Goal: Task Accomplishment & Management: Complete application form

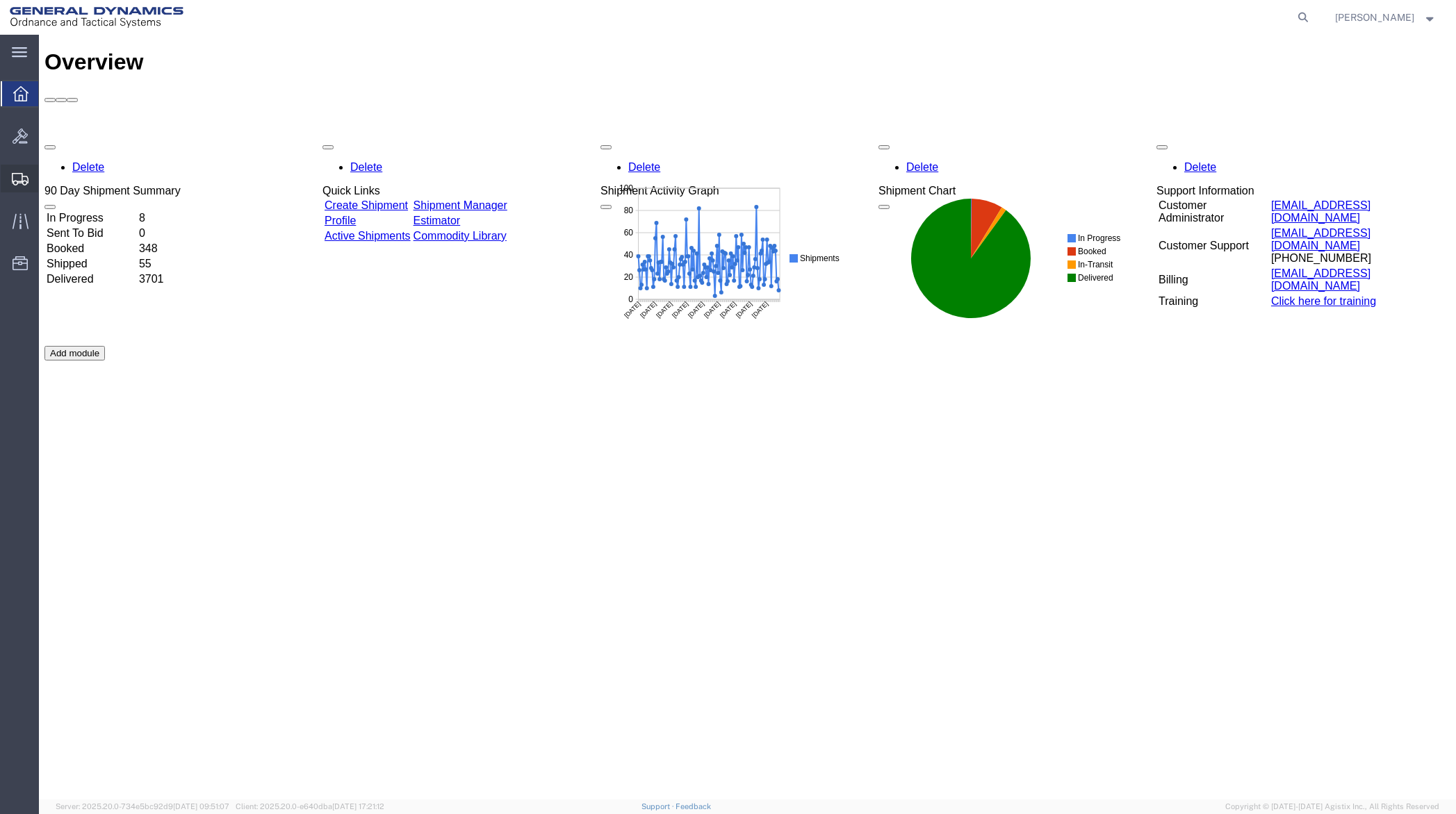
click at [0, 0] on span "Create Shipment" at bounding box center [0, 0] width 0 height 0
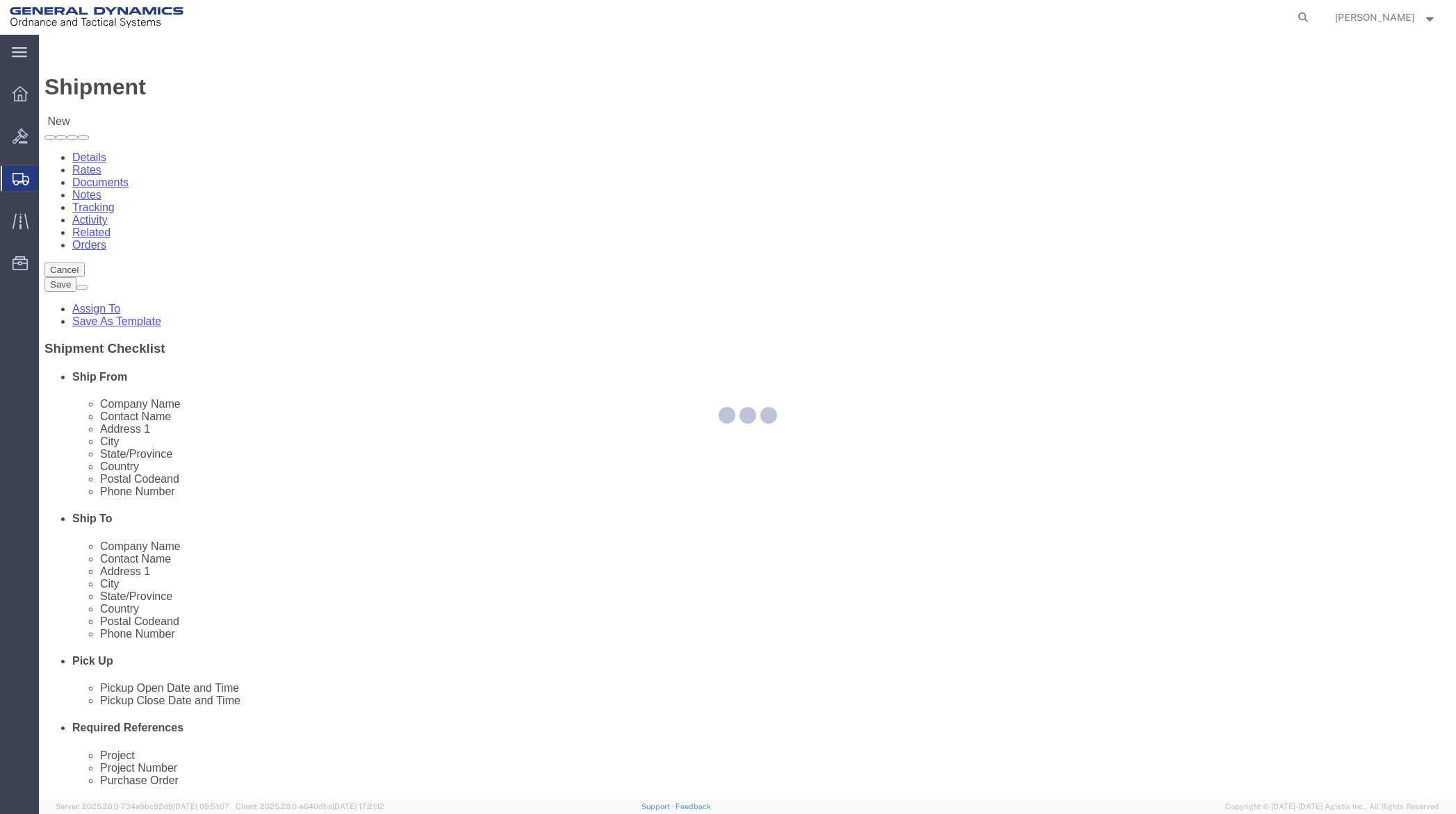
select select
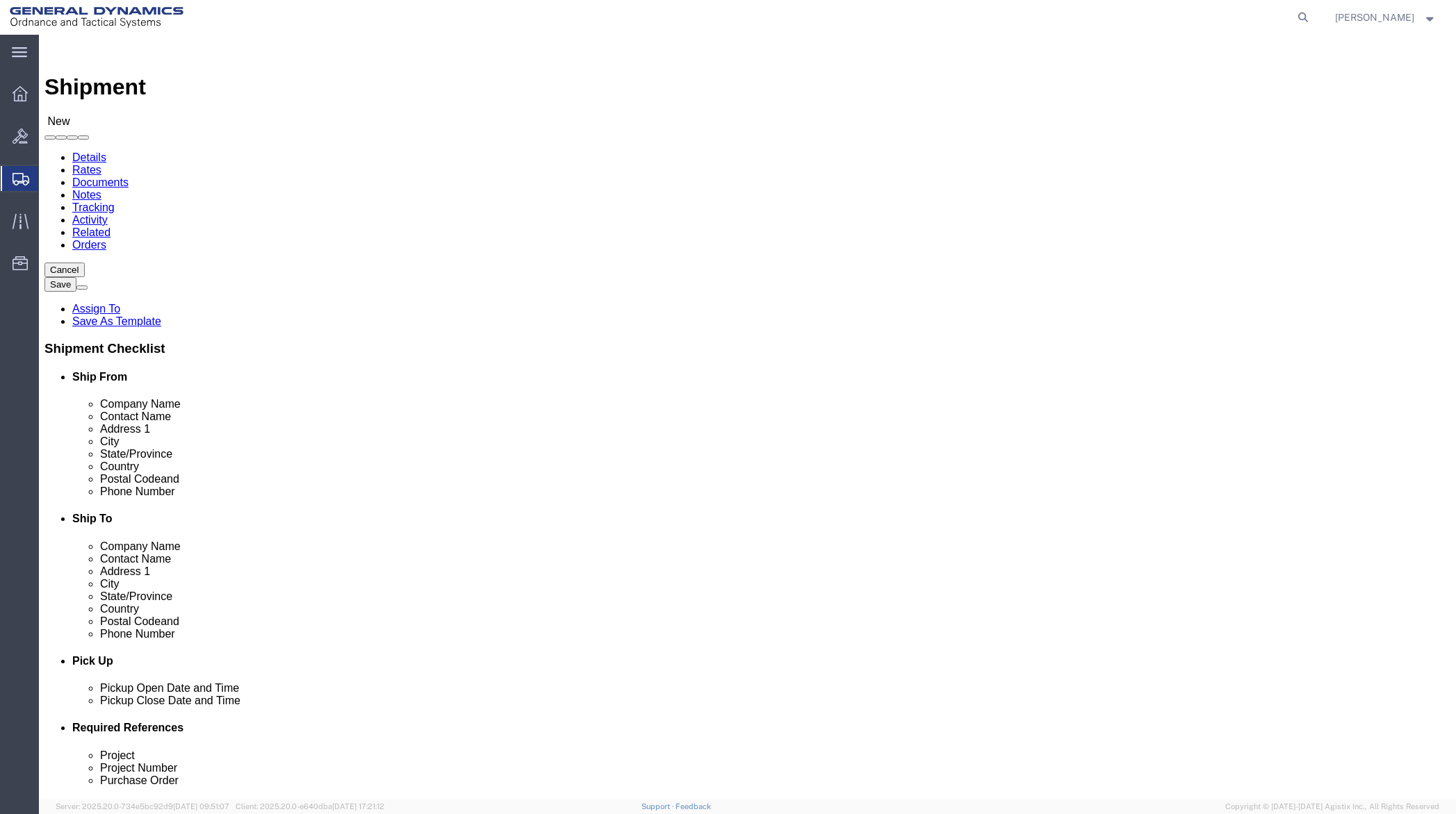
click input "text"
type input "Terr"
click p "- General Dynamics - OTS - ([PERSON_NAME]) 19850 IH 635, [GEOGRAPHIC_DATA], [GE…"
select select "[GEOGRAPHIC_DATA]"
type input "[PERSON_NAME]"
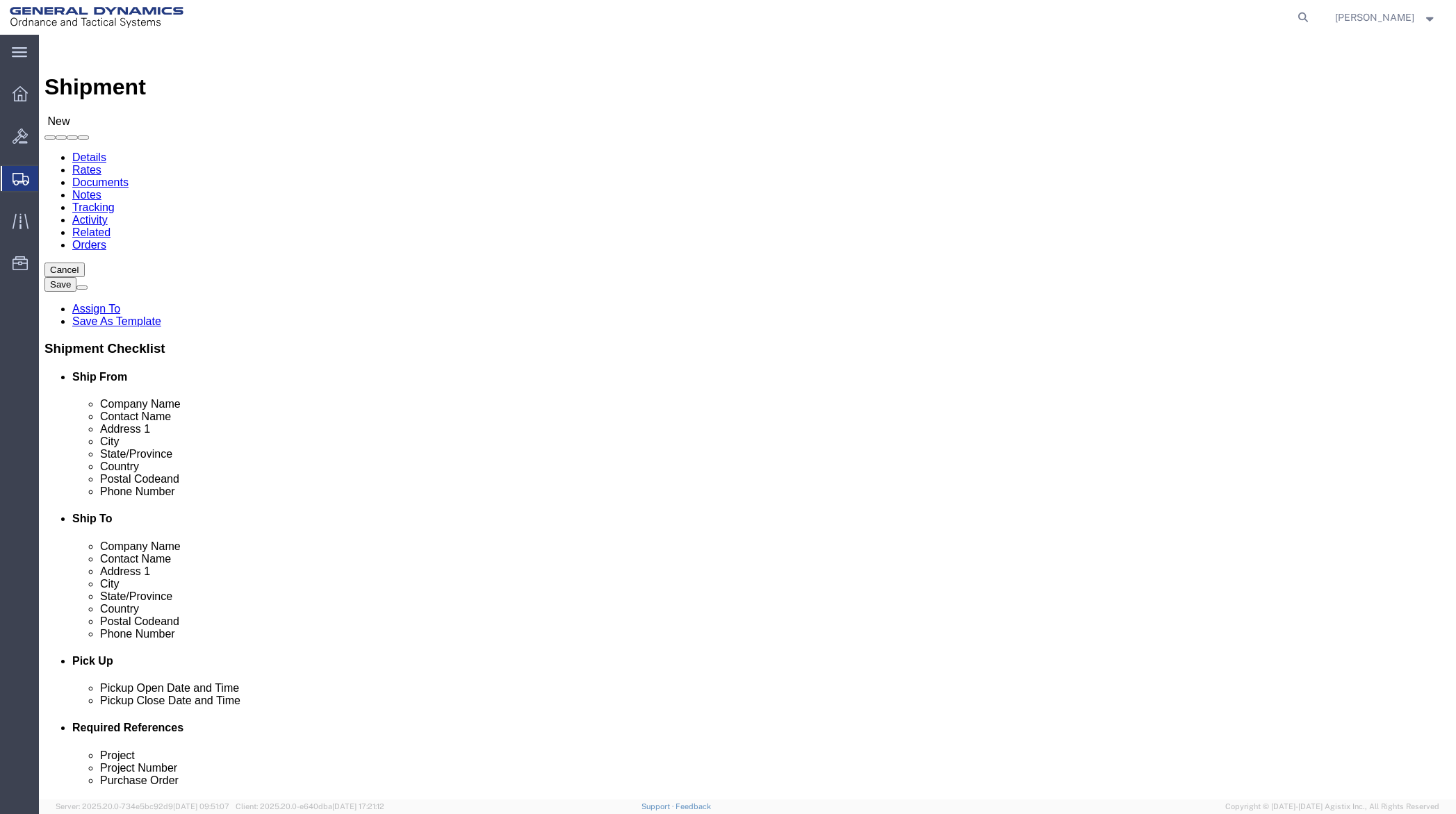
click input "text"
type input "CDW"
paste input "Returns Dept. / RMA #"
type input "Returns Dept. / RMA # 011124779"
paste input "[STREET_ADDRESS]"
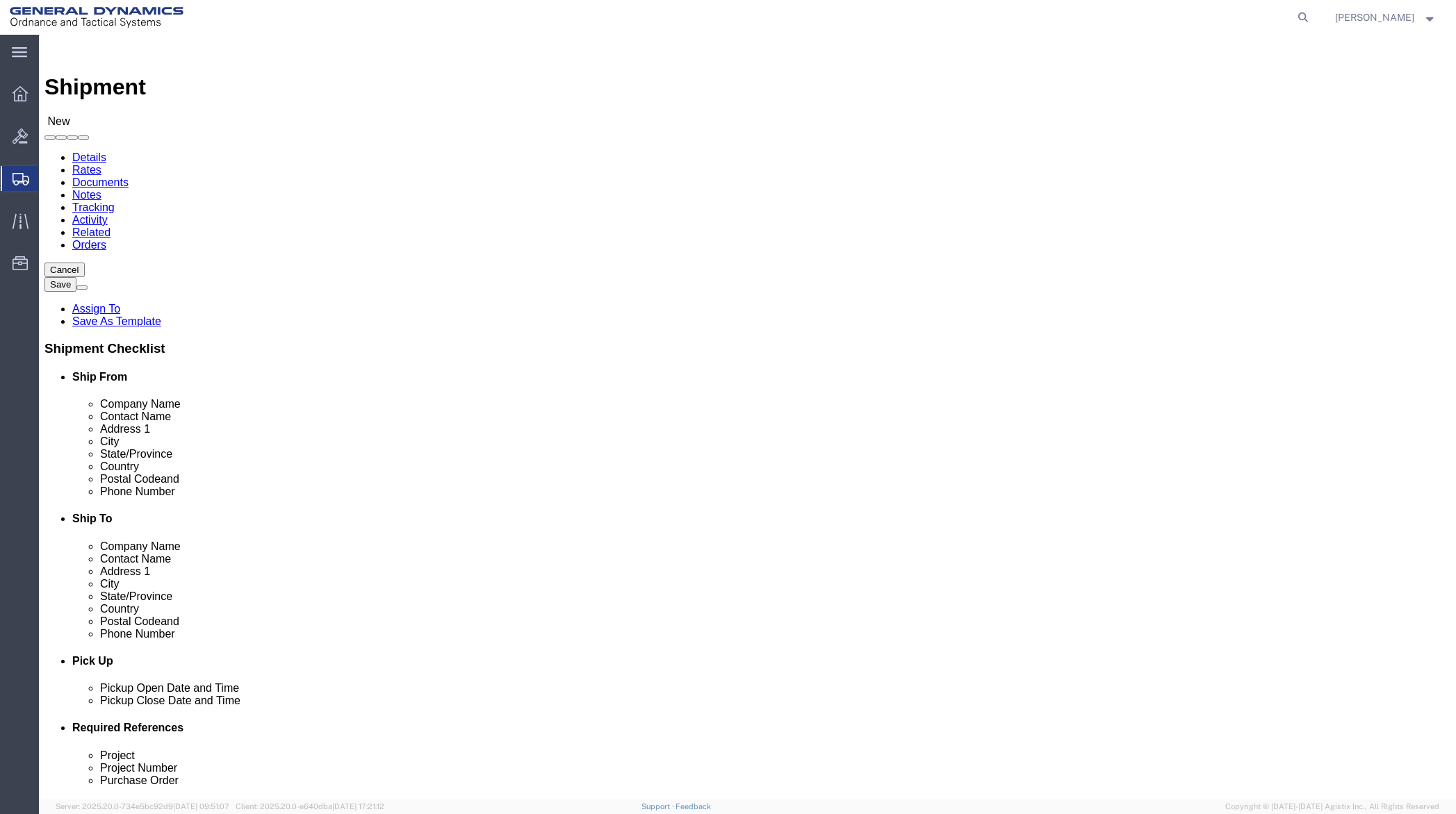
type input "[STREET_ADDRESS]"
click input "text"
paste input "[PERSON_NAME] Hills"
type input "[PERSON_NAME] Hills"
click div "Location My Profile Location GD-OTS [GEOGRAPHIC_DATA] (Commerce) GD-OTS [GEOGRA…"
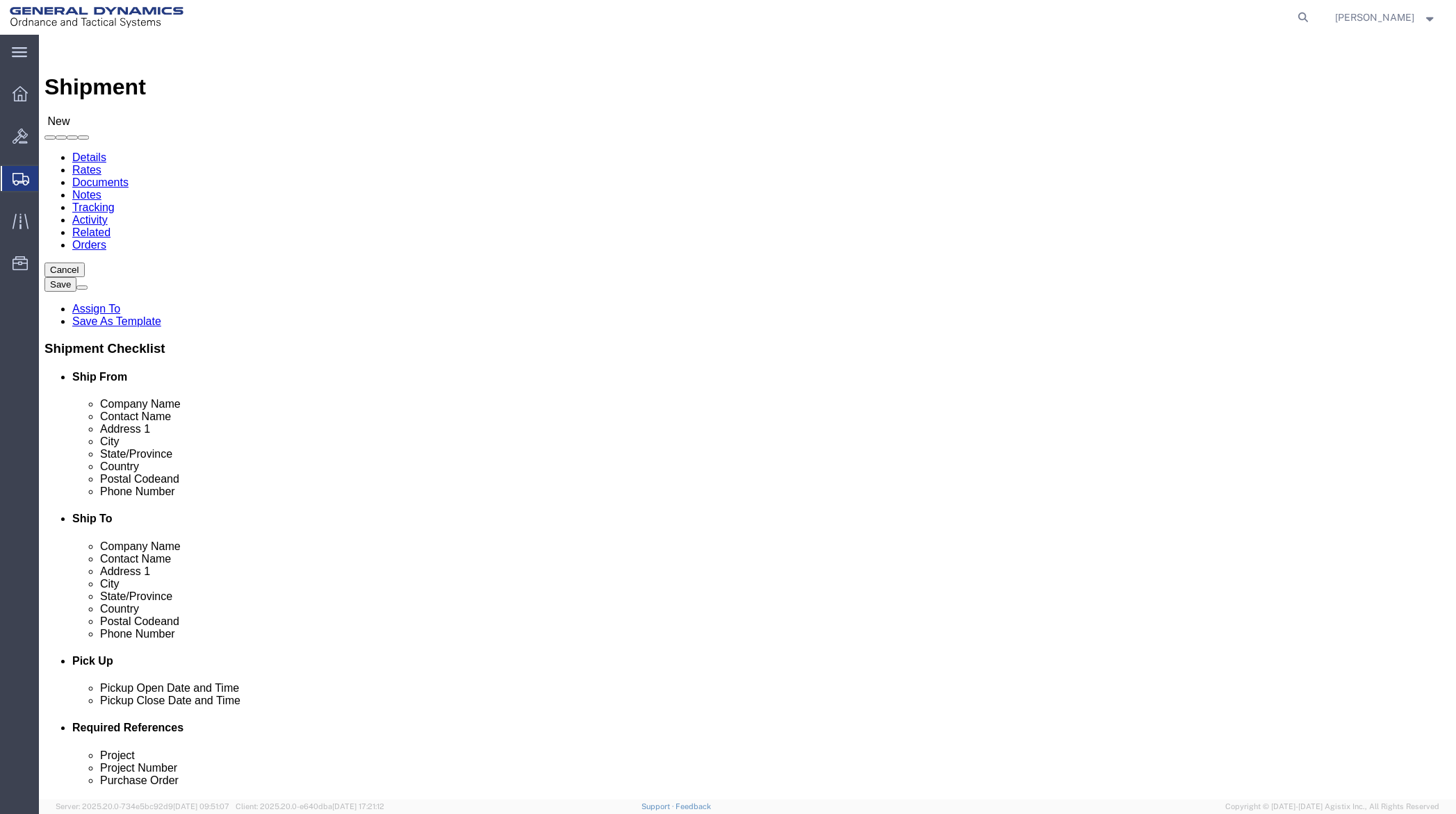
scroll to position [2, 0]
click input "Postal Code"
type input "60061"
click input "text"
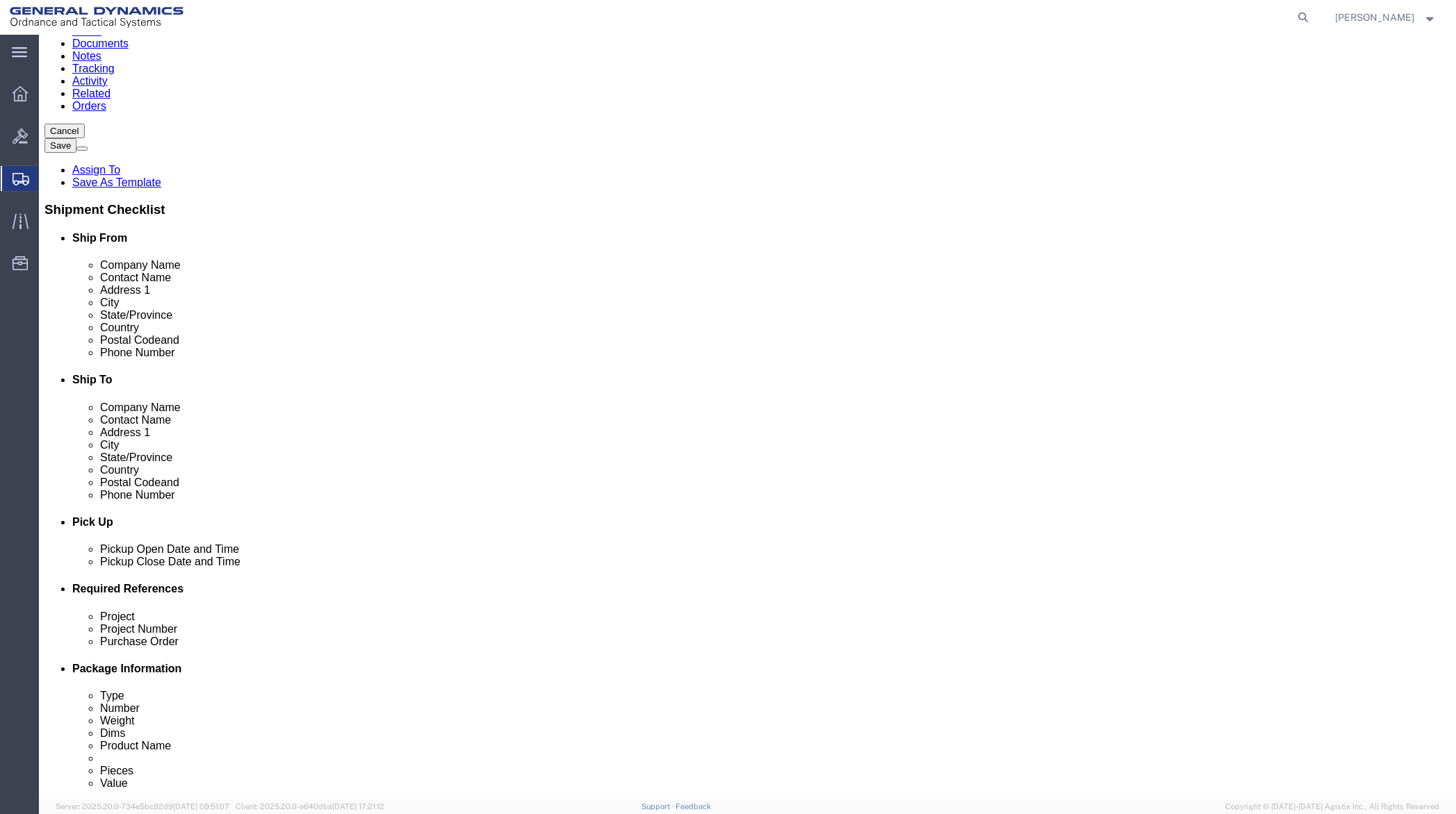
scroll to position [208, 0]
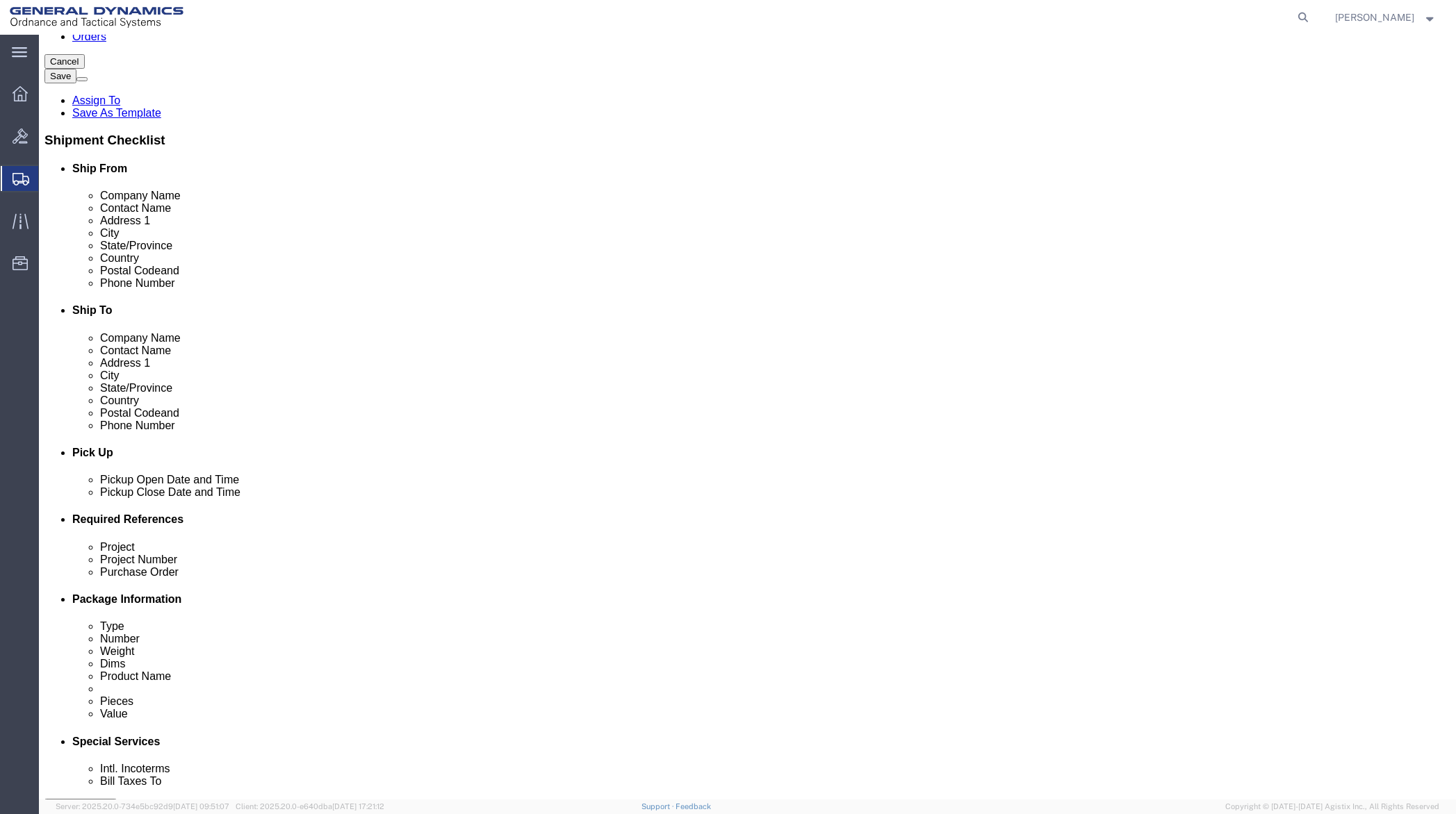
type input "[PHONE_NUMBER]"
click div "[DATE] 8:00 AM"
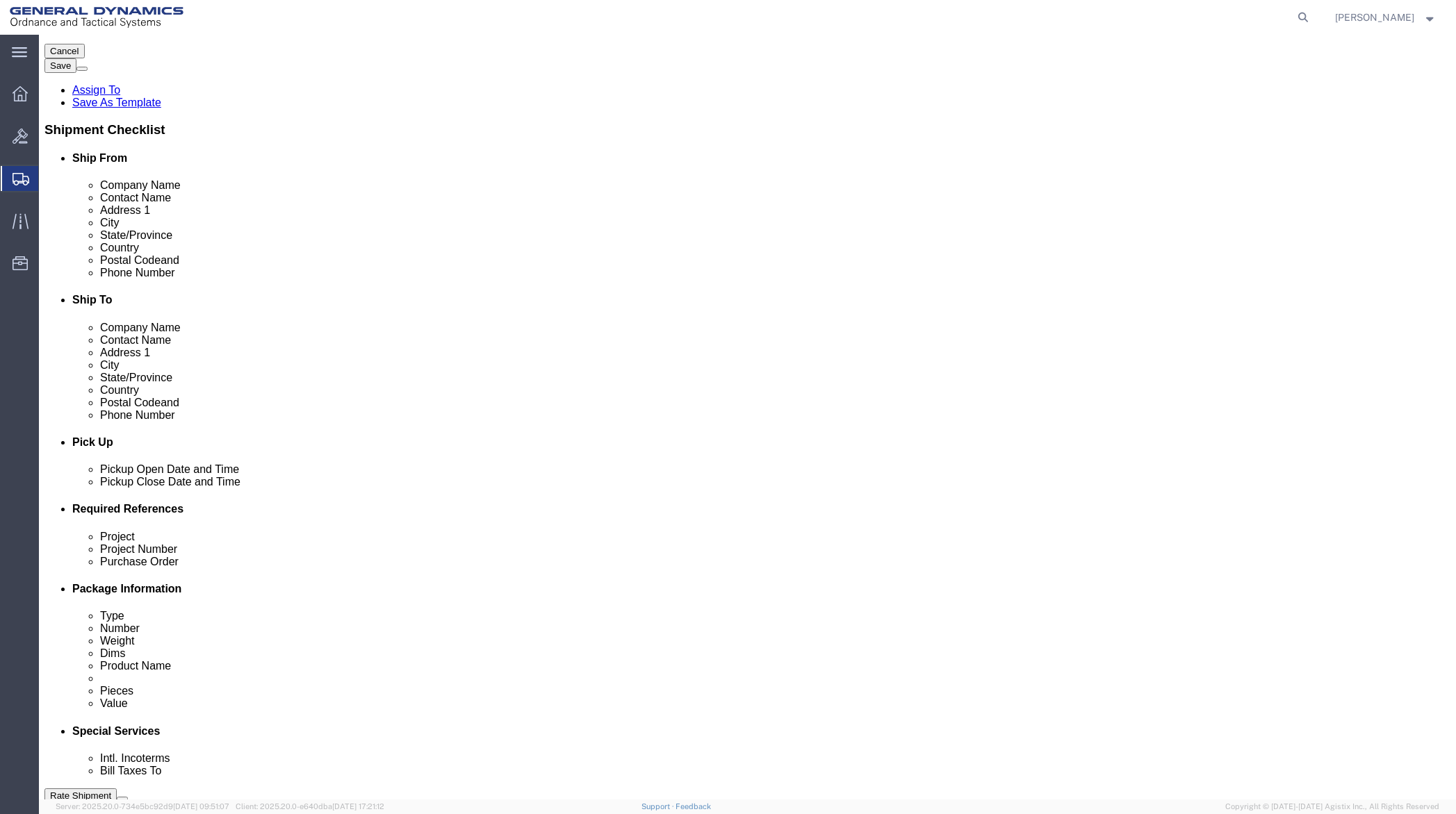
type input "9:00 AM"
click button "Apply"
click div "[DATE] 10:00 AM"
type input "1:00 PM"
click button "Apply"
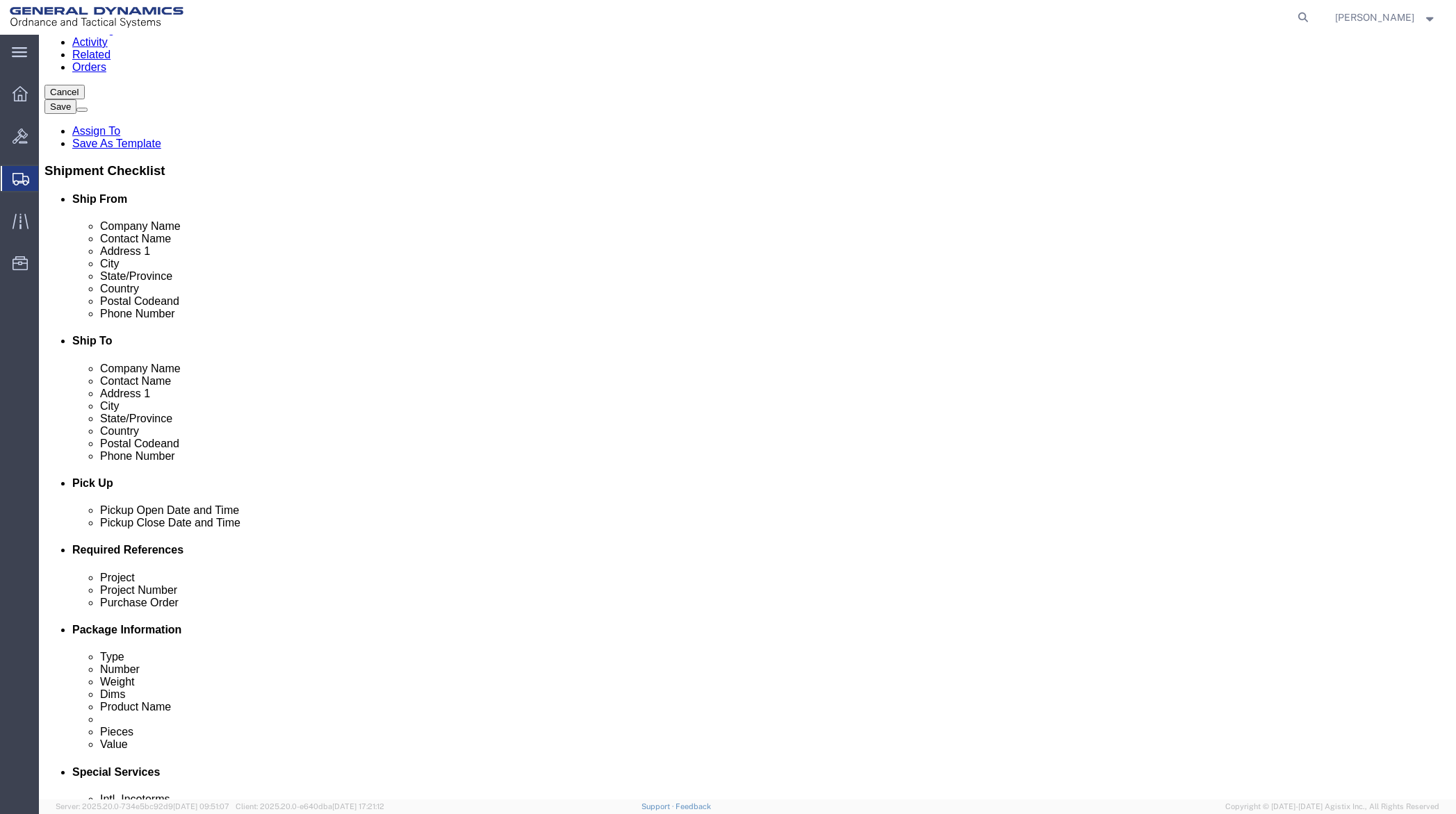
scroll to position [150, 0]
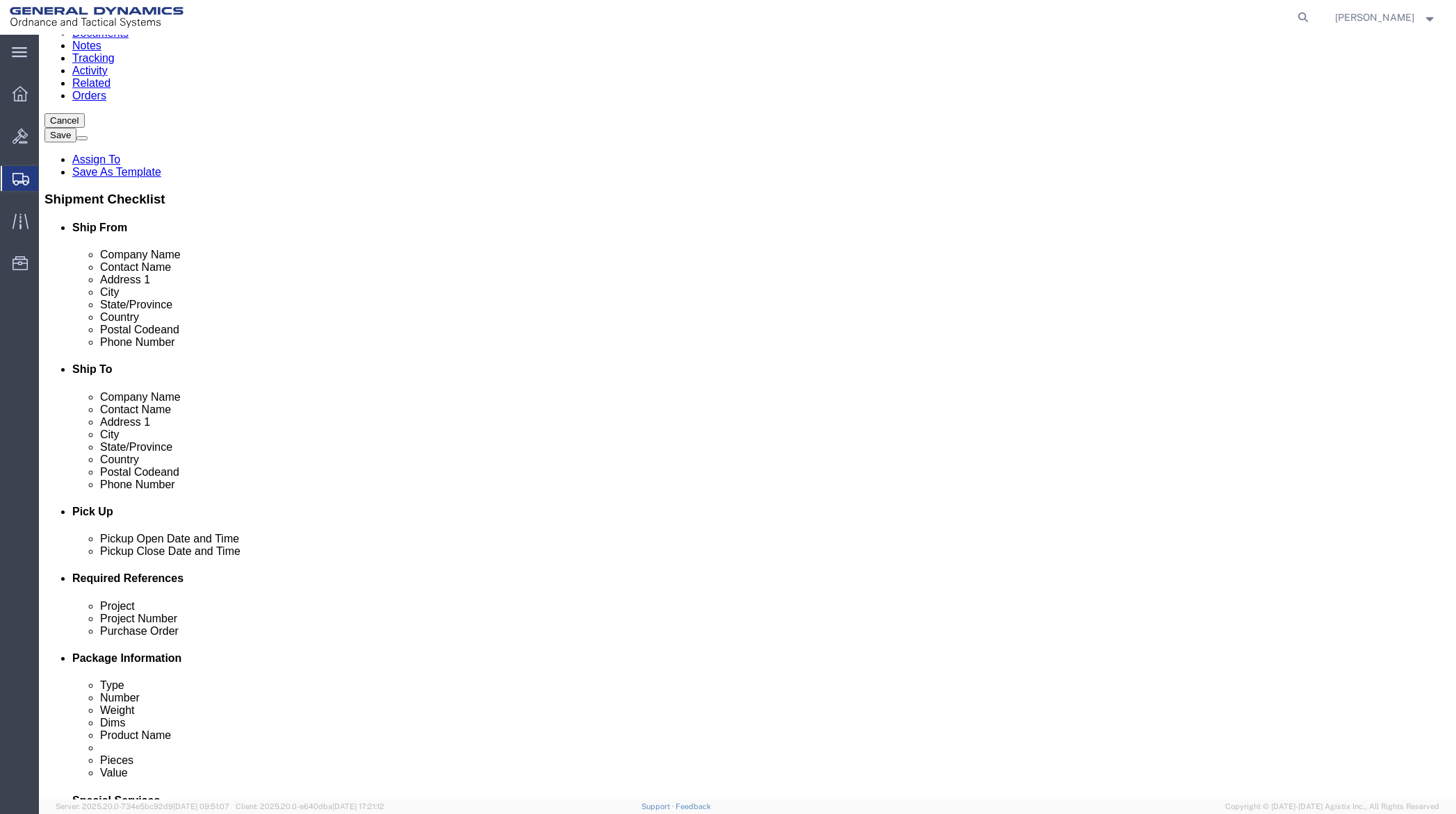
click input "text"
type input "RMA011124779"
type input "NA"
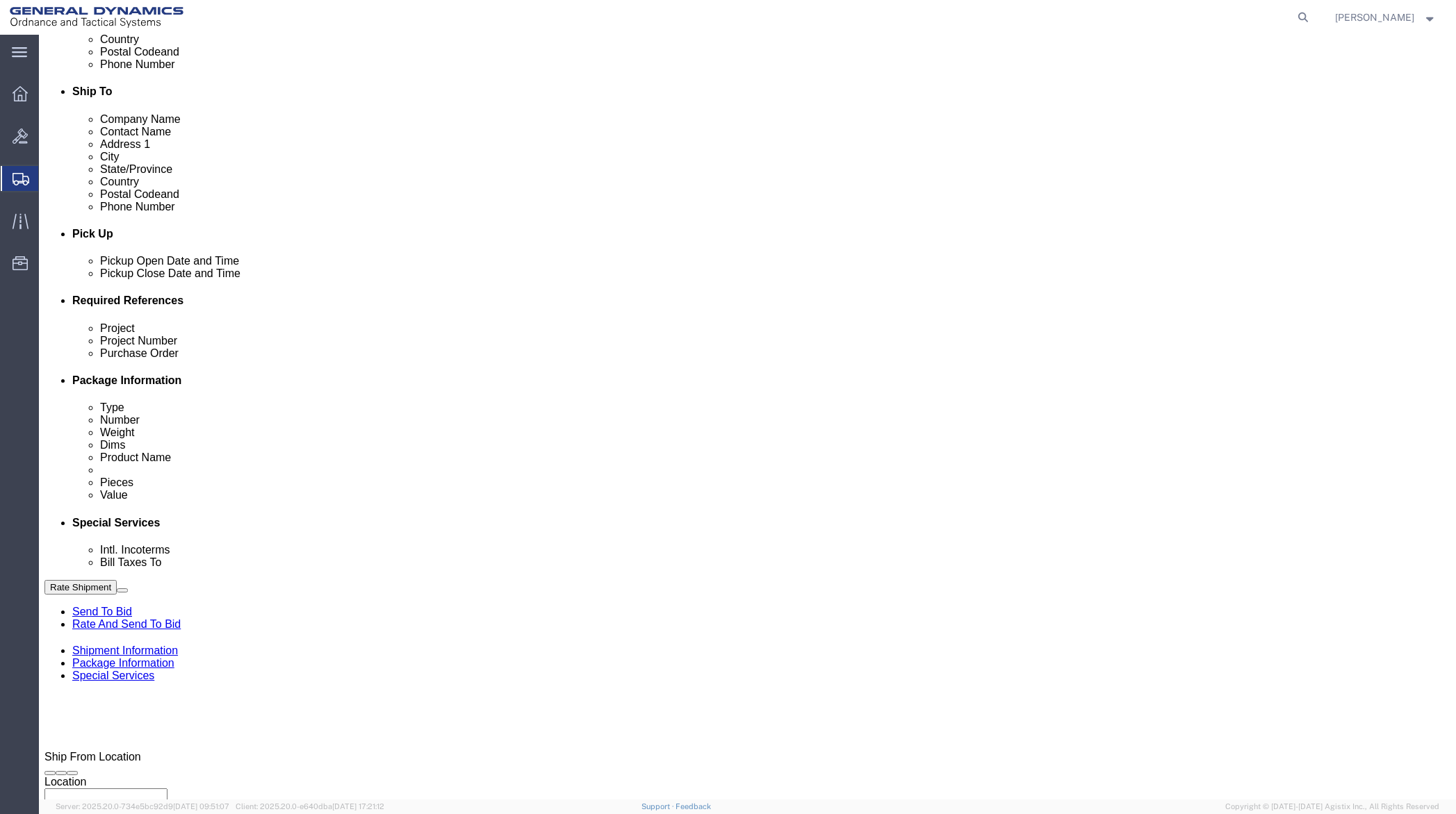
scroll to position [428, 0]
type input "RMA011124779"
click button "Continue"
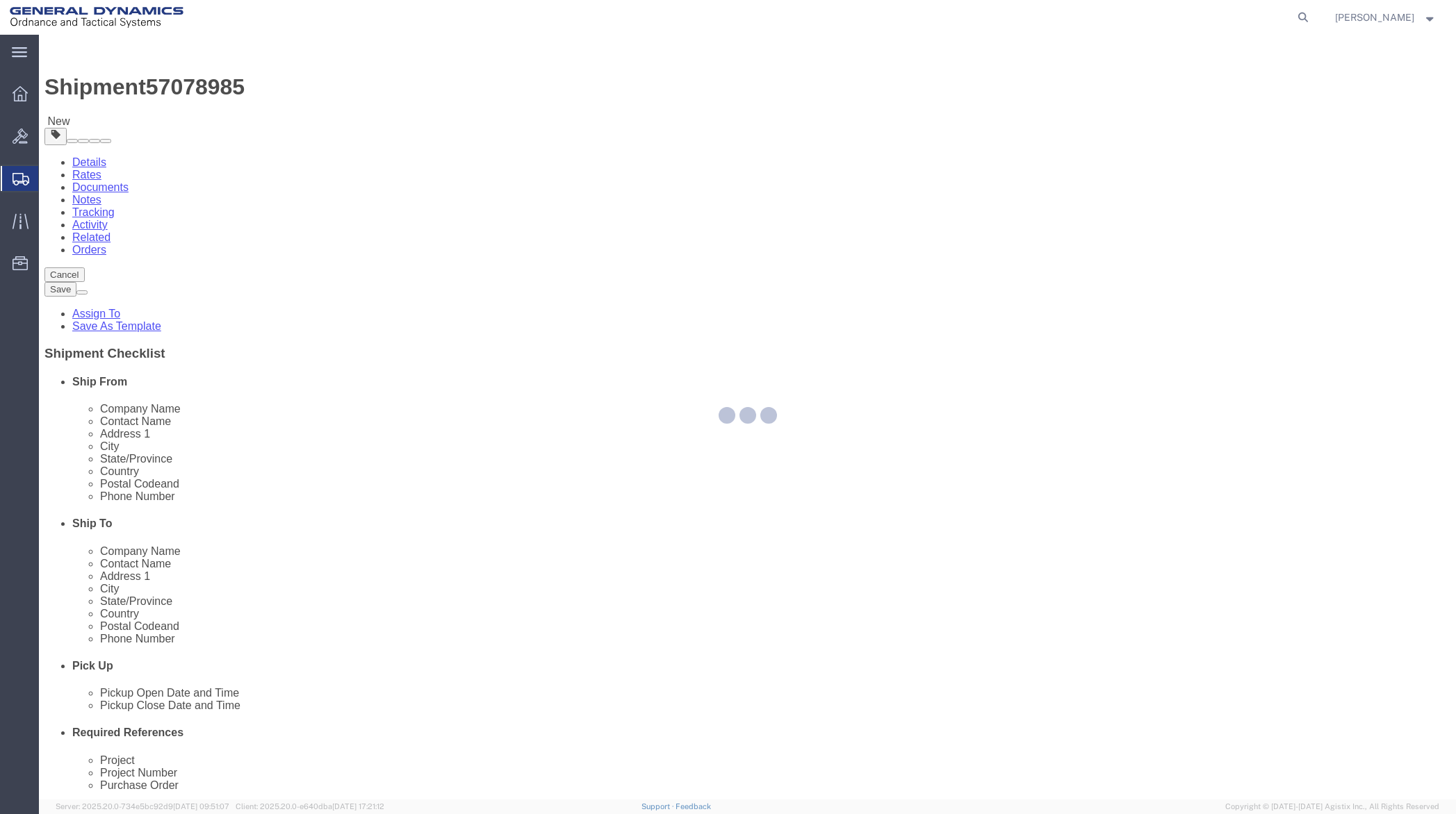
select select "CBOX"
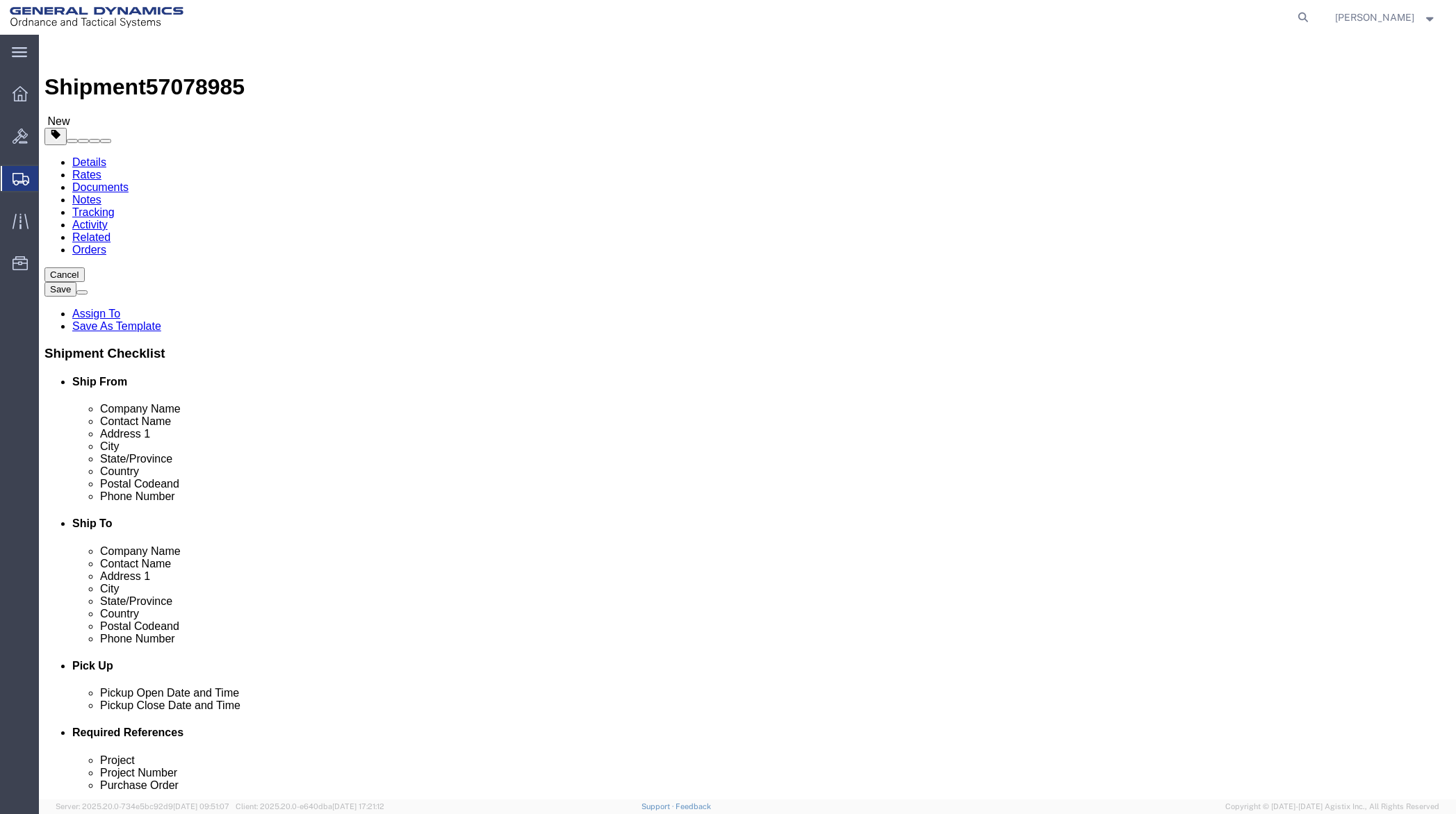
click input "text"
type input "12"
type input "3"
type input "17"
drag, startPoint x: 235, startPoint y: 323, endPoint x: 198, endPoint y: 338, distance: 39.9
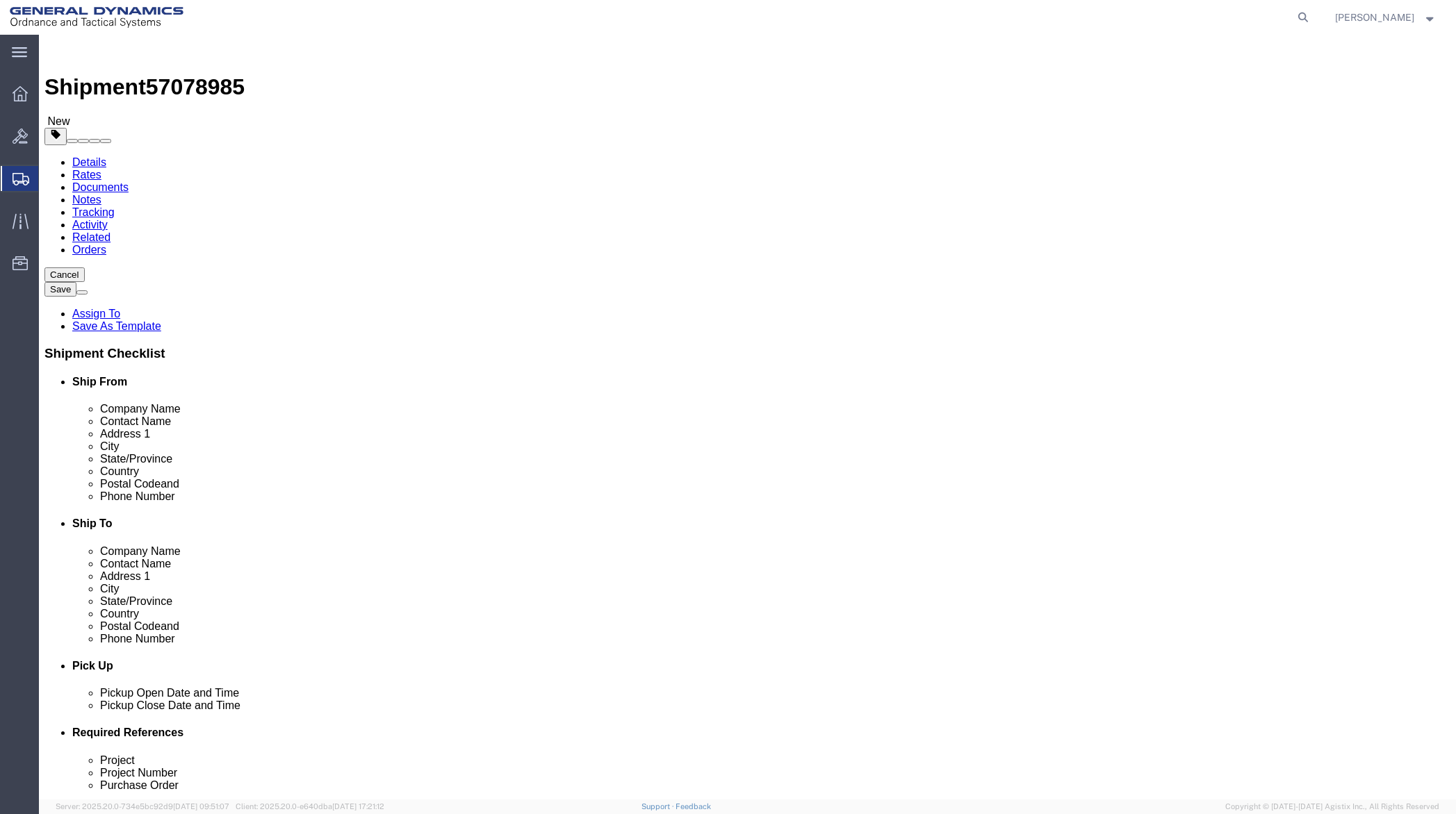
click div "Package Type Select Bale(s) Basket(s) Bolt(s) Bottle(s) Buckets Bulk Bundle(s) …"
type input "10"
click div "Package Type Select Bale(s) Basket(s) Bolt(s) Bottle(s) Buckets Bulk Bundle(s) …"
click link "Add Content"
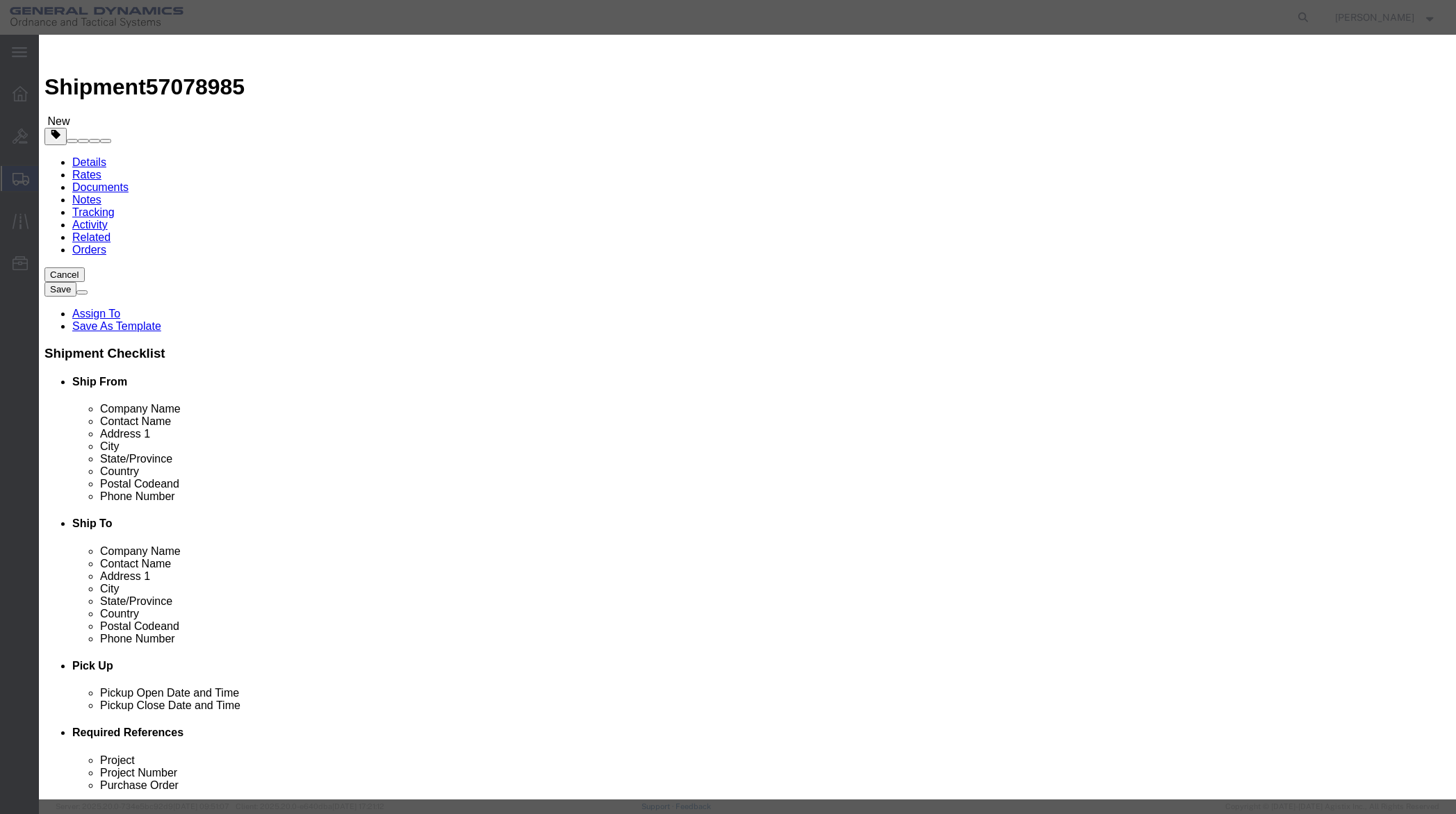
paste input "UBIQUITI UNIFI 5-PORT 10GBE SWITCH"
type input "UBIQUITI UNIFI 5-PORT 10GBE SWITCH"
drag, startPoint x: 498, startPoint y: 134, endPoint x: 456, endPoint y: 134, distance: 42.0
click div "0"
type input "2"
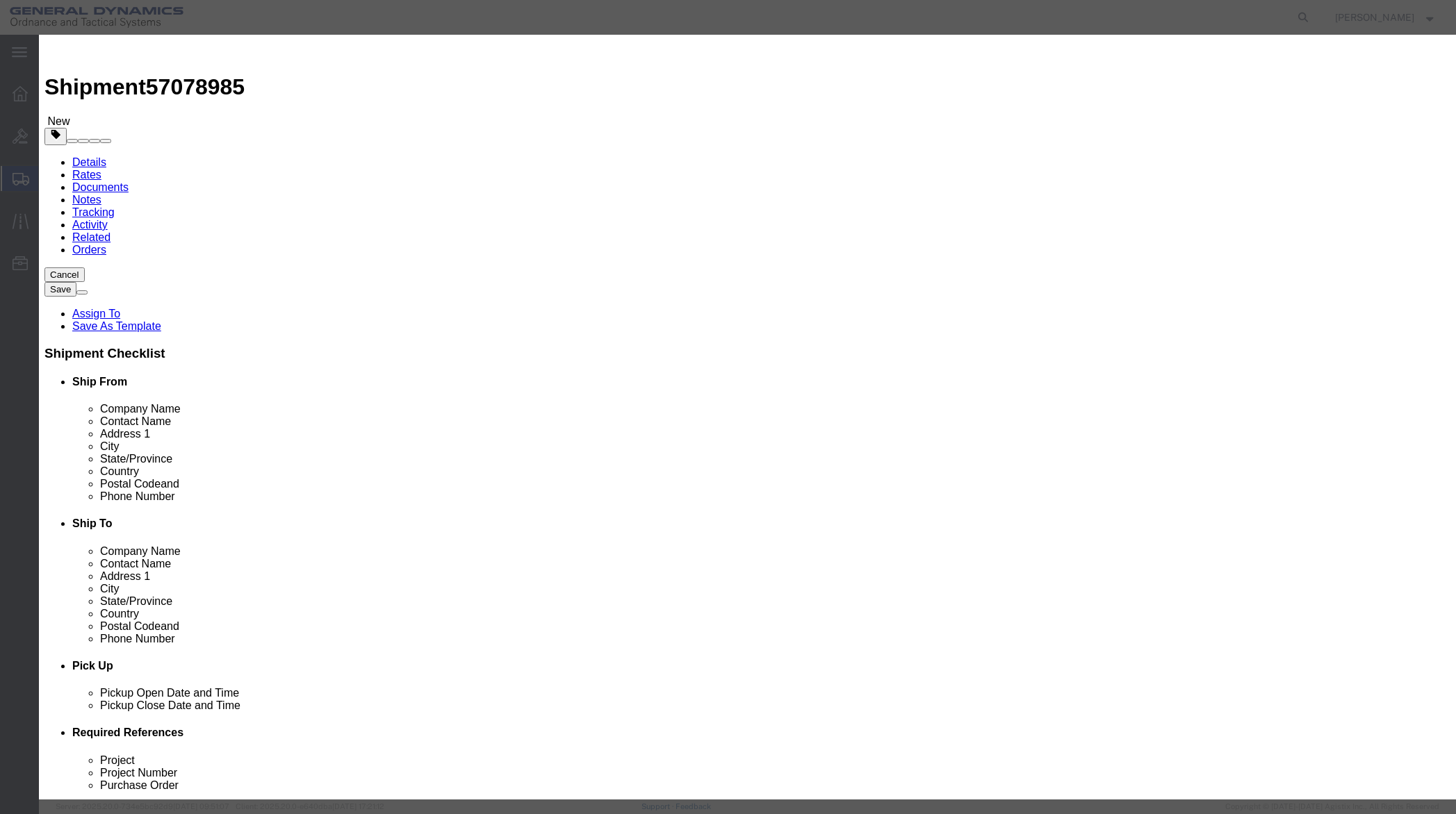
click input "text"
type input "4,500"
click select "Select 50 55 60 65 70 85 92.5 100 125 175 250 300 400"
select select "70"
click select "Select 50 55 60 65 70 85 92.5 100 125 175 250 300 400"
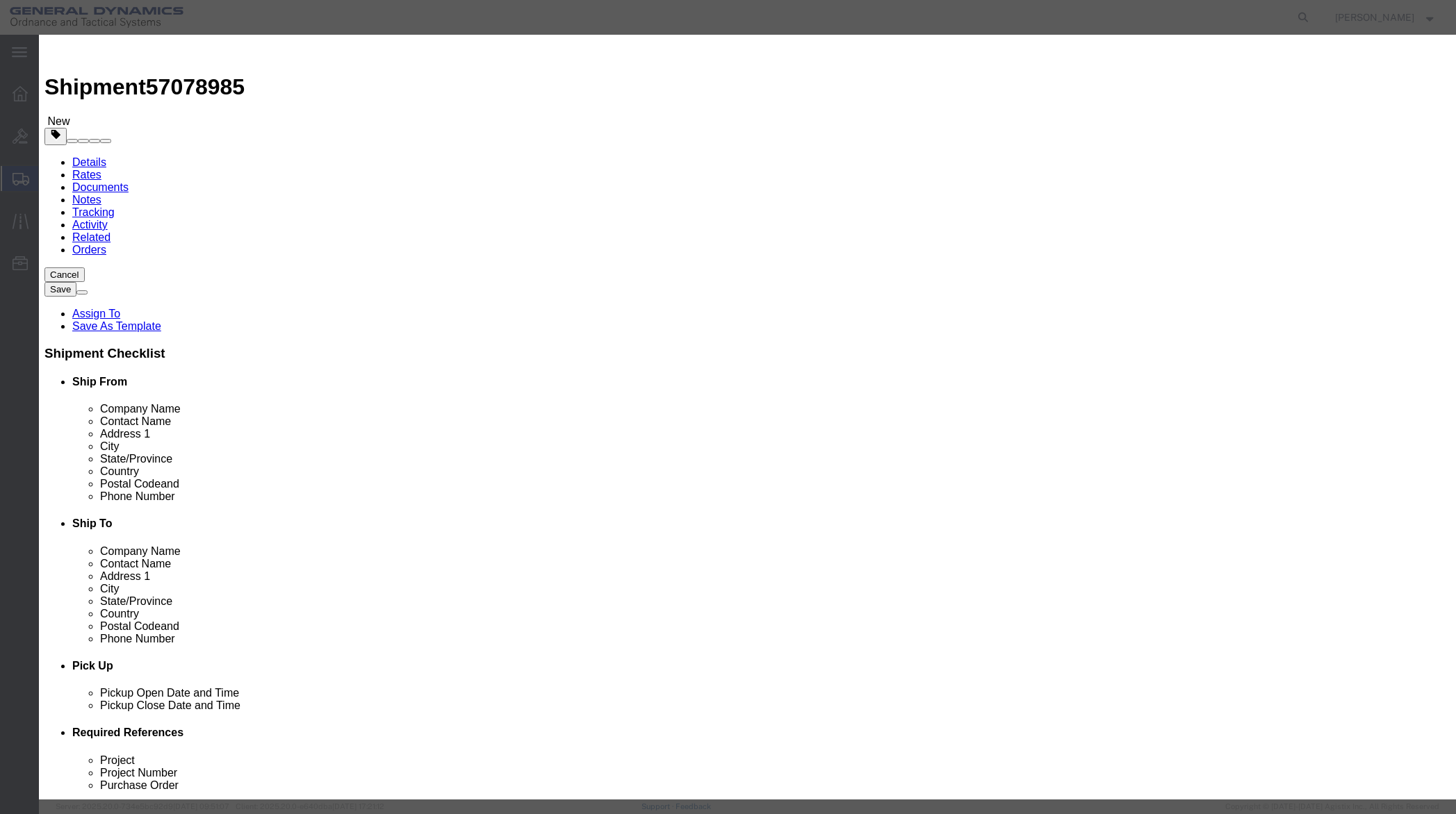
click button "Save & Close"
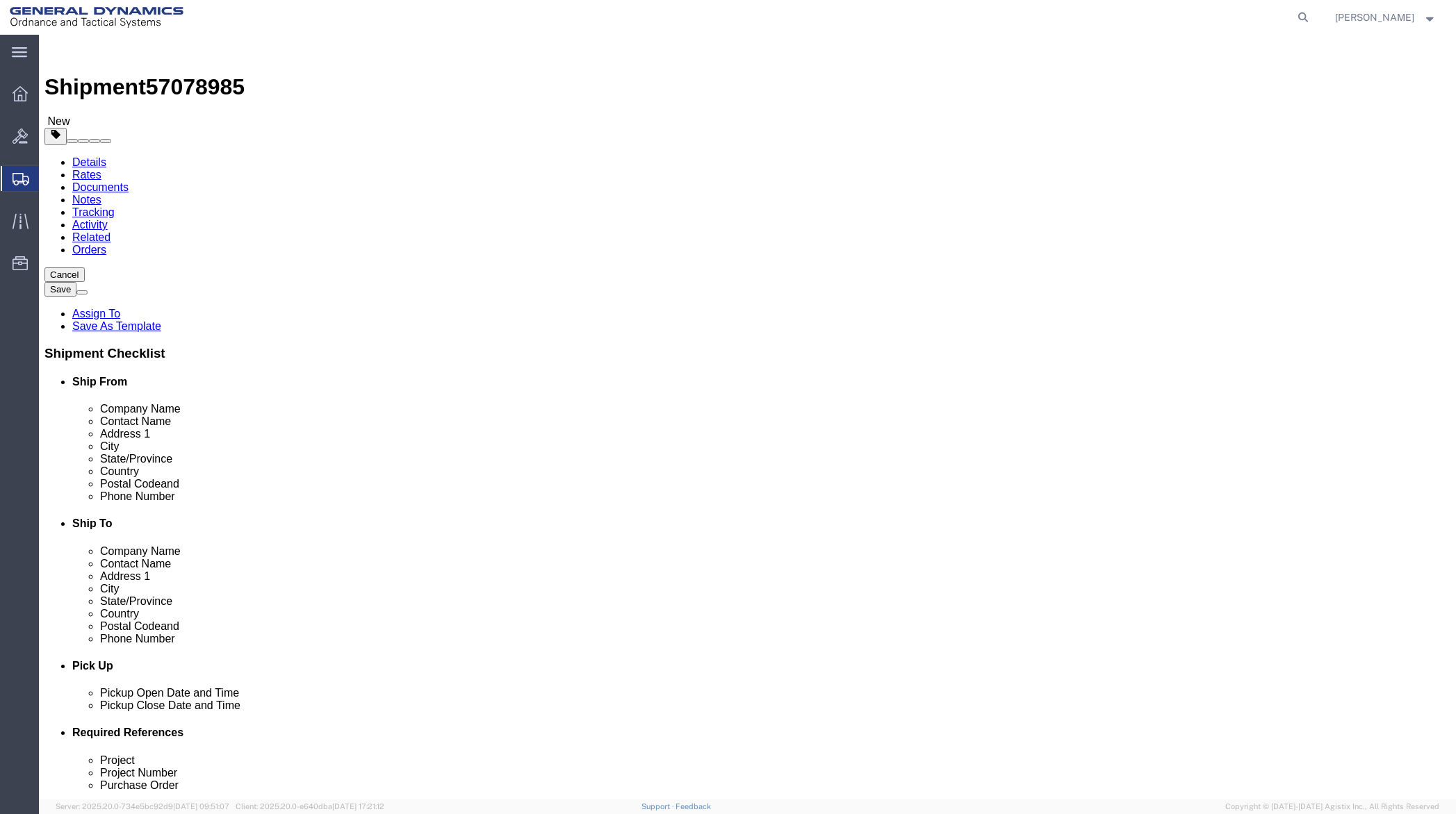
click button "Continue"
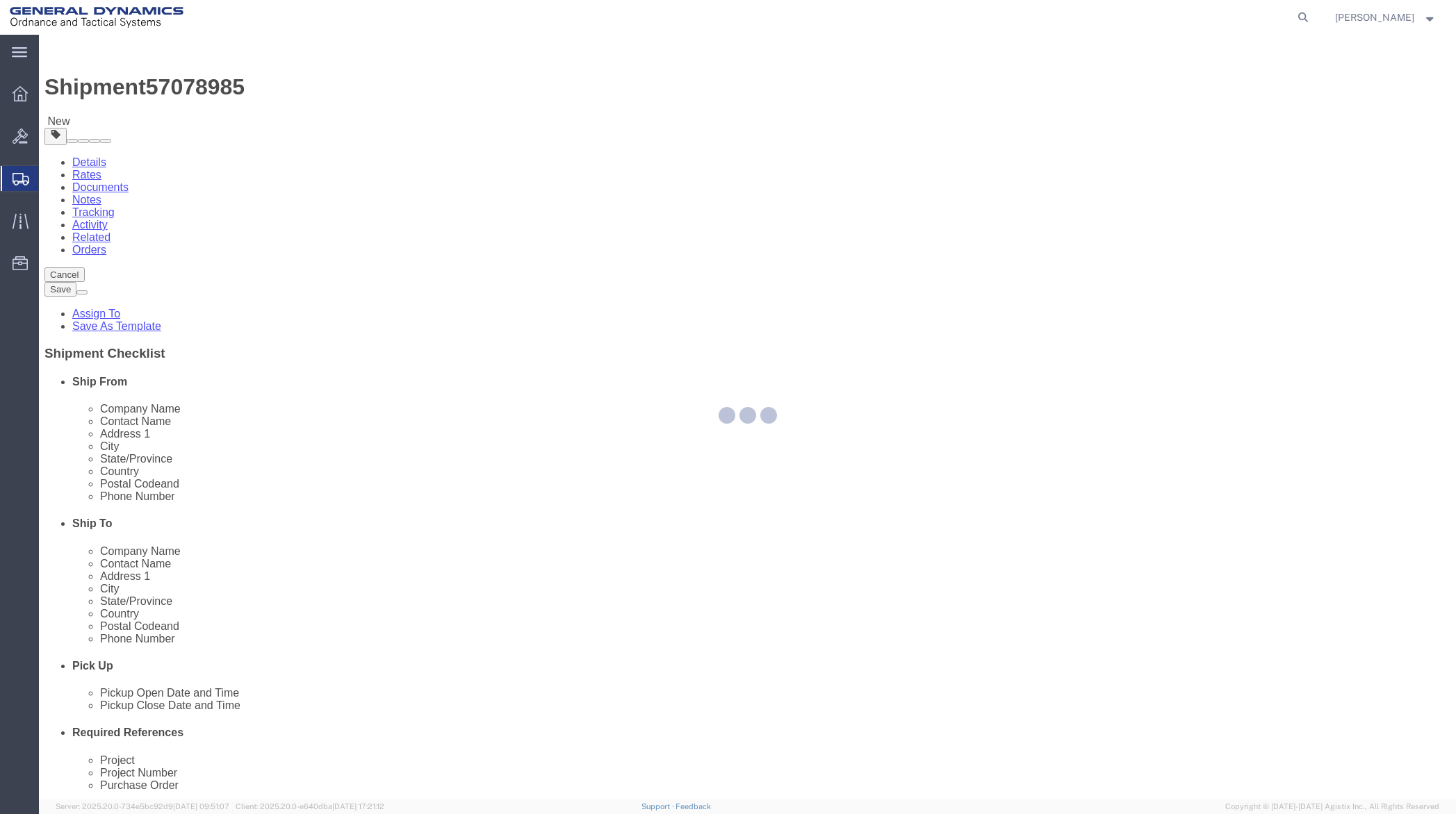
select select
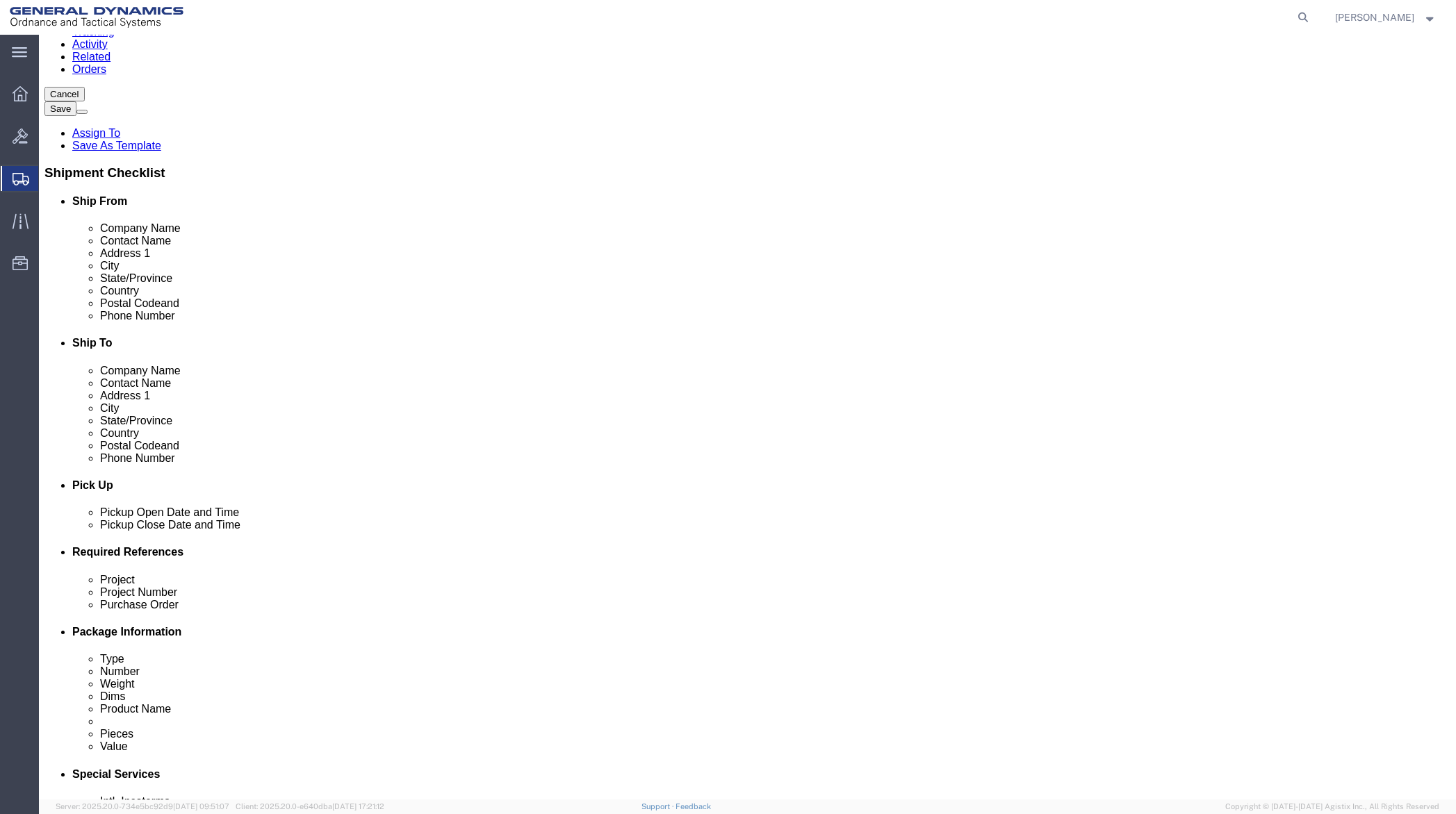
scroll to position [208, 0]
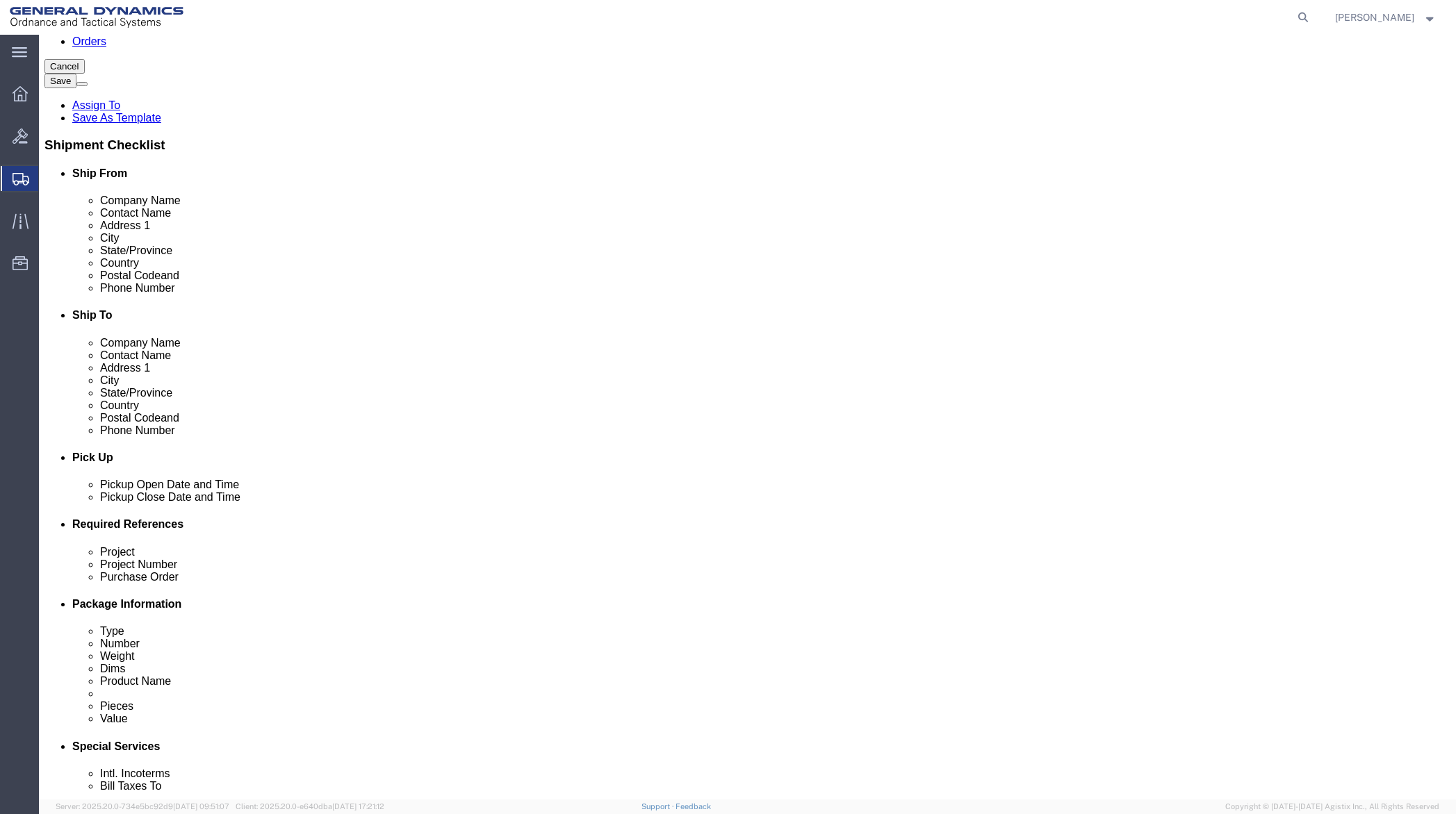
click select "Select Buyer Cost Center Department Operations Number Order Number Sales Person"
select select "DEPARTMENT"
click select "Select Buyer Cost Center Department Operations Number Order Number Sales Person"
click select "Select [GEOGRAPHIC_DATA] [GEOGRAPHIC_DATA] [GEOGRAPHIC_DATA] [GEOGRAPHIC_DATA] …"
select select "1923981"
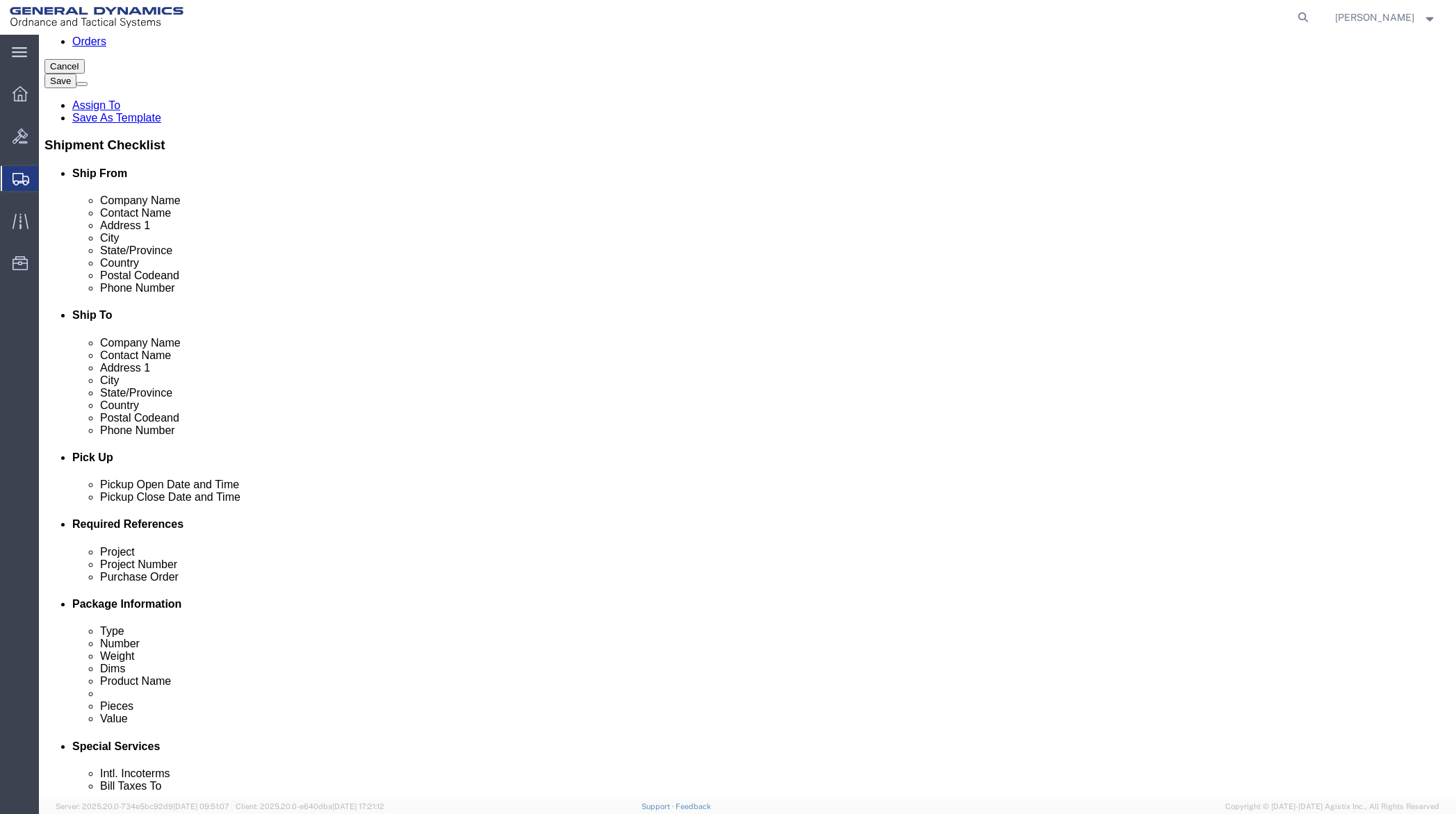
click select "Select [GEOGRAPHIC_DATA] [GEOGRAPHIC_DATA] [GEOGRAPHIC_DATA] [GEOGRAPHIC_DATA] …"
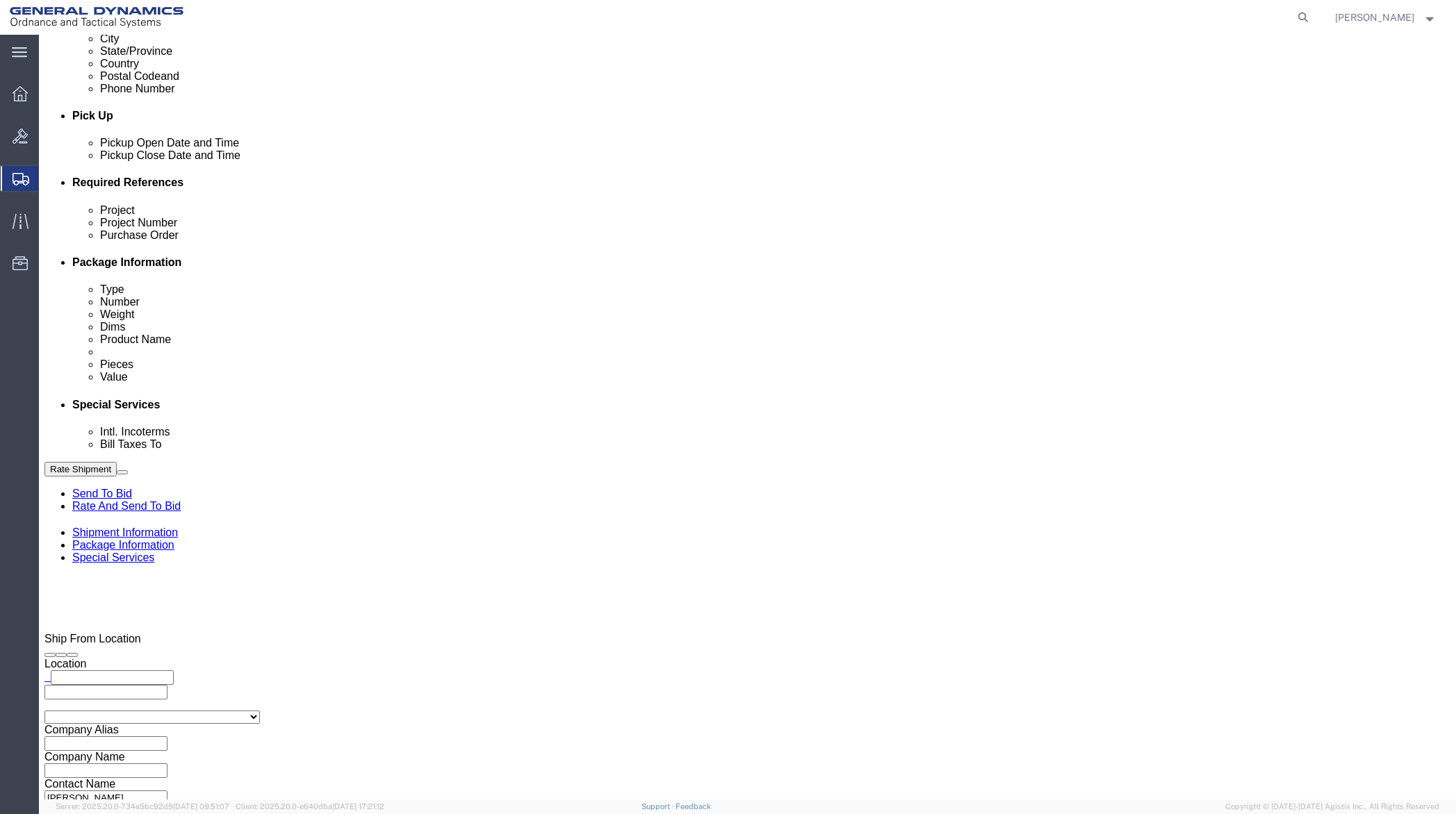
scroll to position [555, 0]
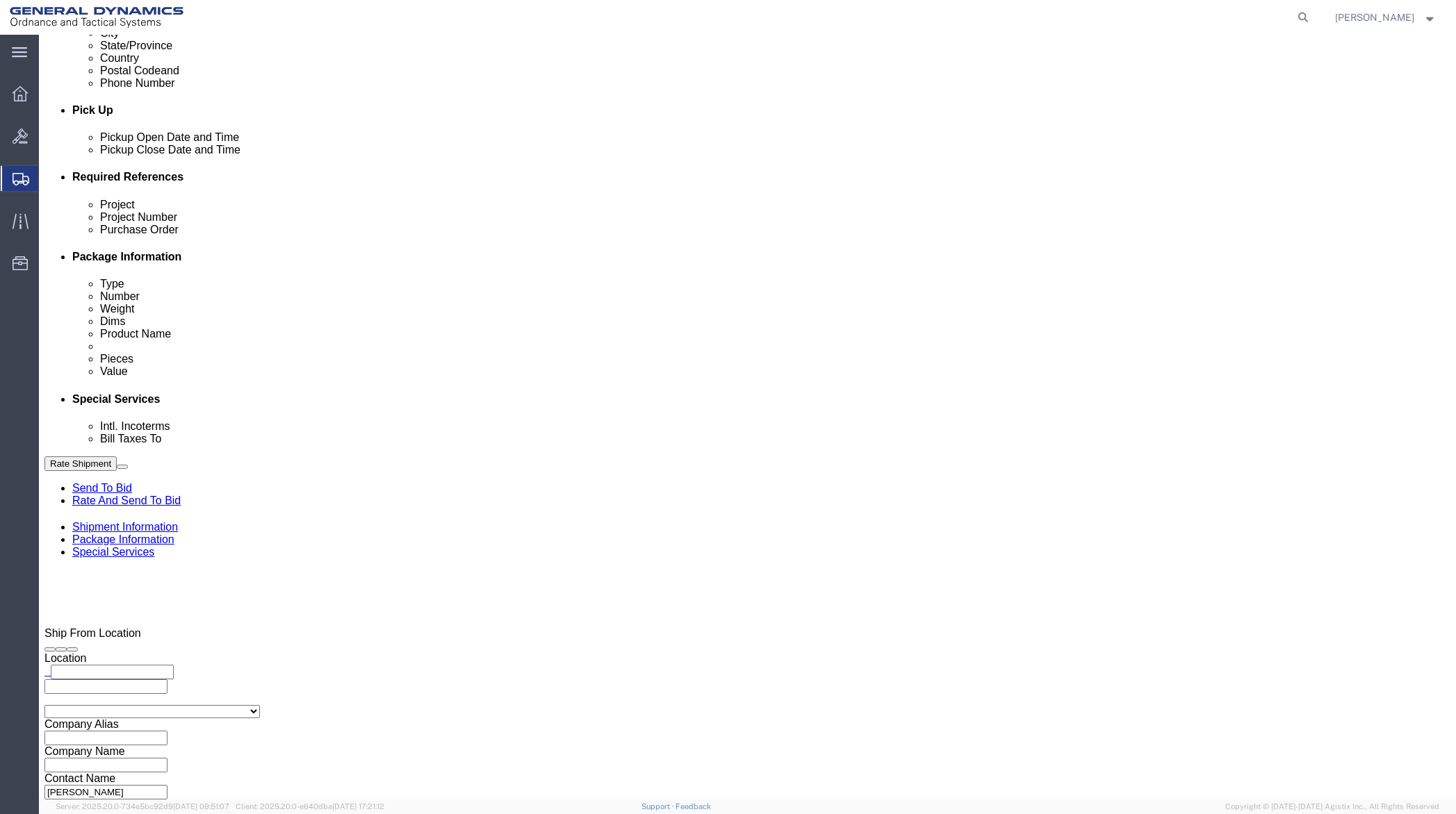
click select "Select DHL FedEx Express UPS"
select select "FedEx Express"
click select "Select DHL FedEx Express UPS"
click input "text"
type input "201518662"
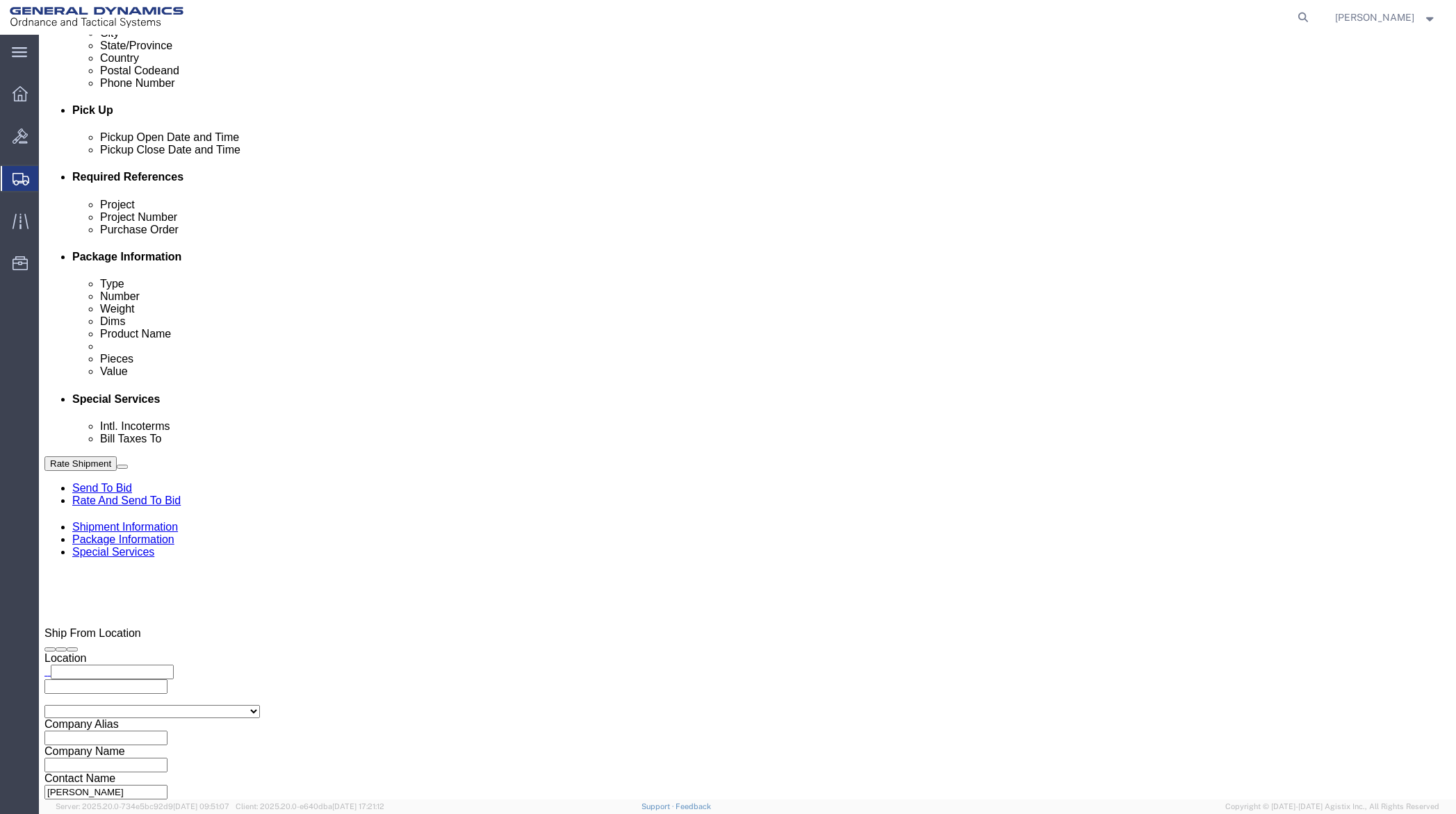
drag, startPoint x: 329, startPoint y: 486, endPoint x: 194, endPoint y: 497, distance: 135.4
click div "Company Name General Dynamics OTS % Data2Logistics Address 1 [STREET_ADDRESS] C…"
type input "PO BOX 51050"
drag, startPoint x: 304, startPoint y: 564, endPoint x: 210, endPoint y: 567, distance: 94.0
click div "[PHONE_NUMBER]"
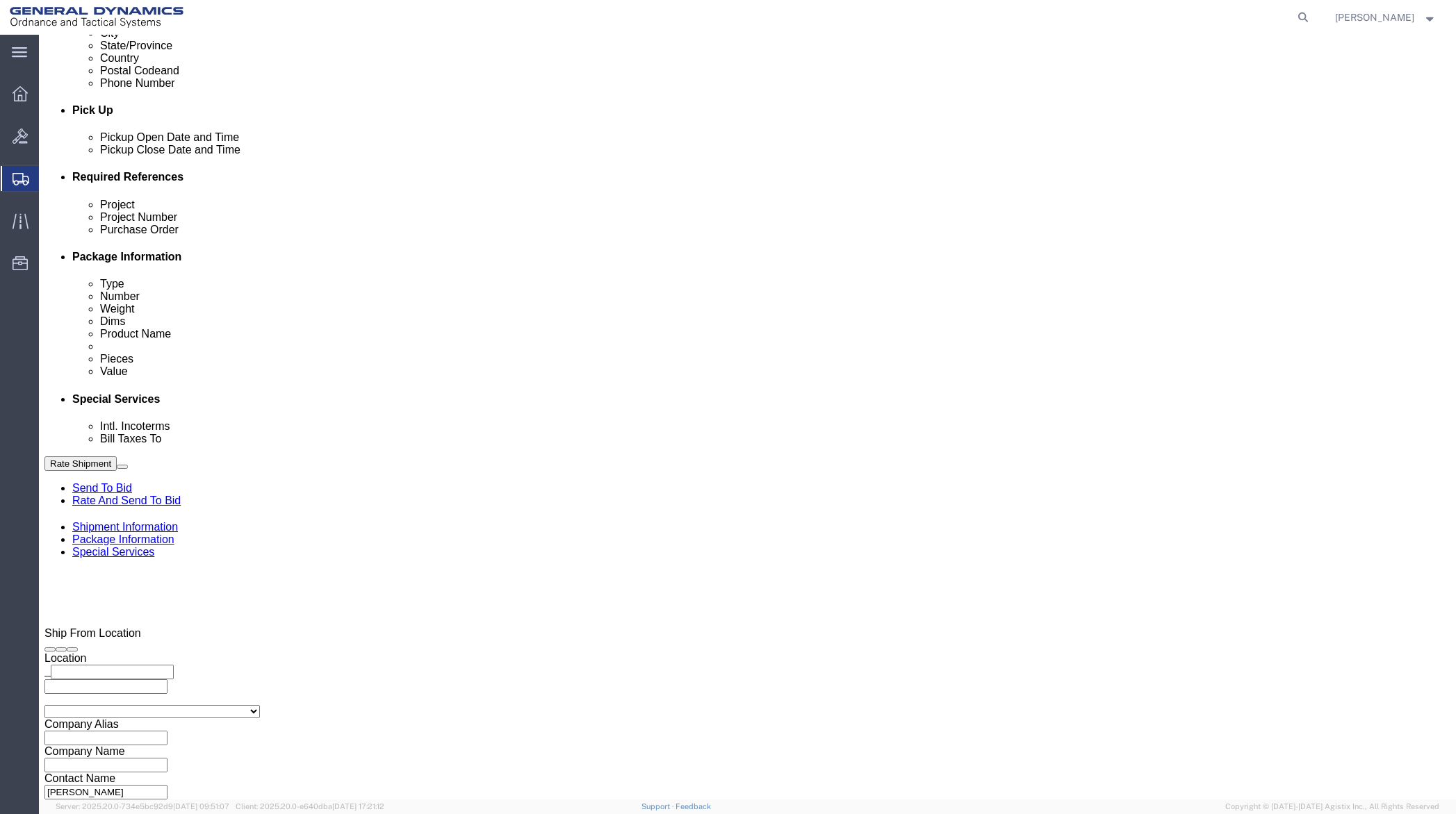
drag, startPoint x: 841, startPoint y: 456, endPoint x: 727, endPoint y: 464, distance: 114.3
click div "Contact Name [PERSON_NAME]"
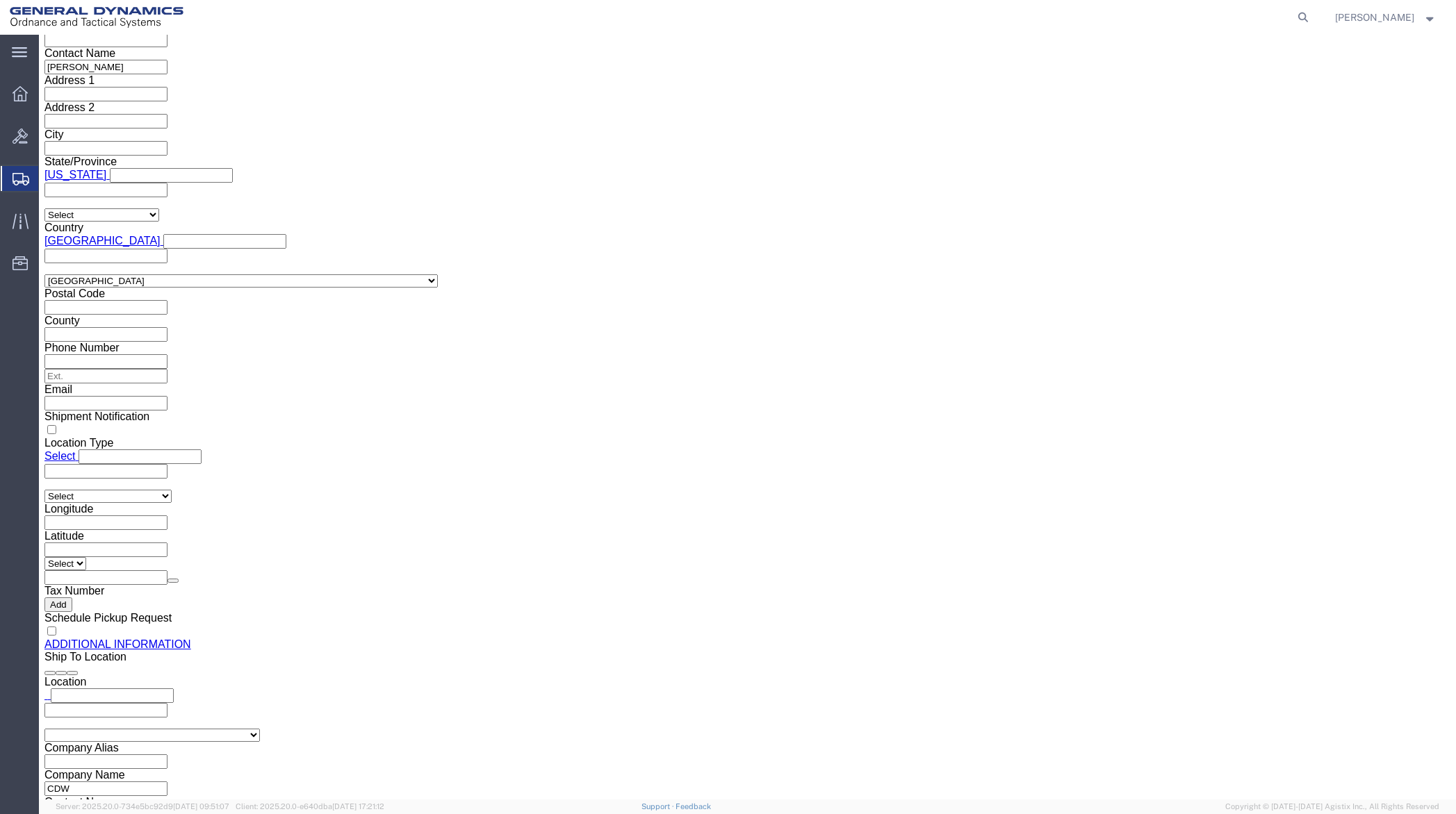
scroll to position [1250, 0]
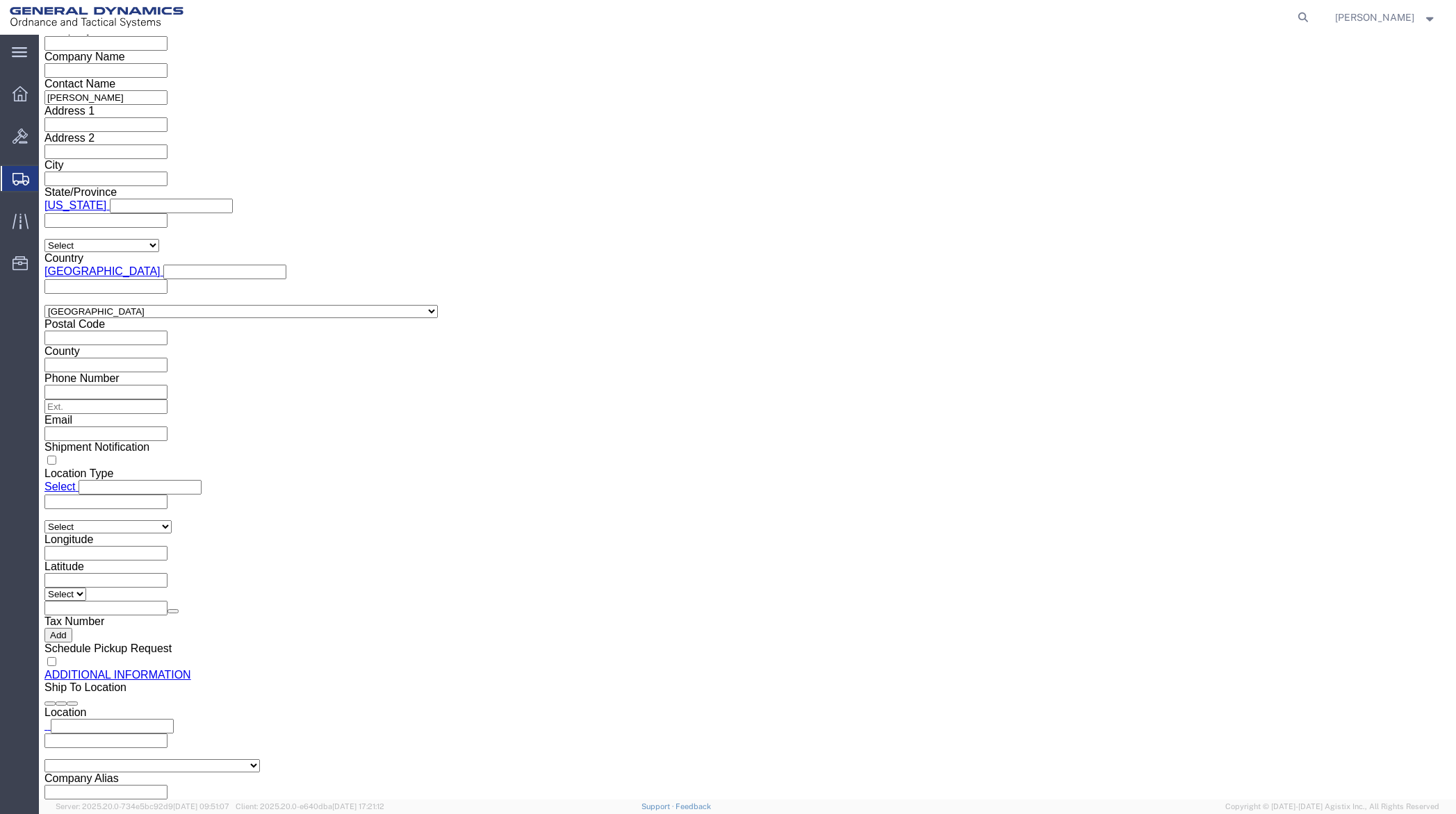
click button "Rate Shipment"
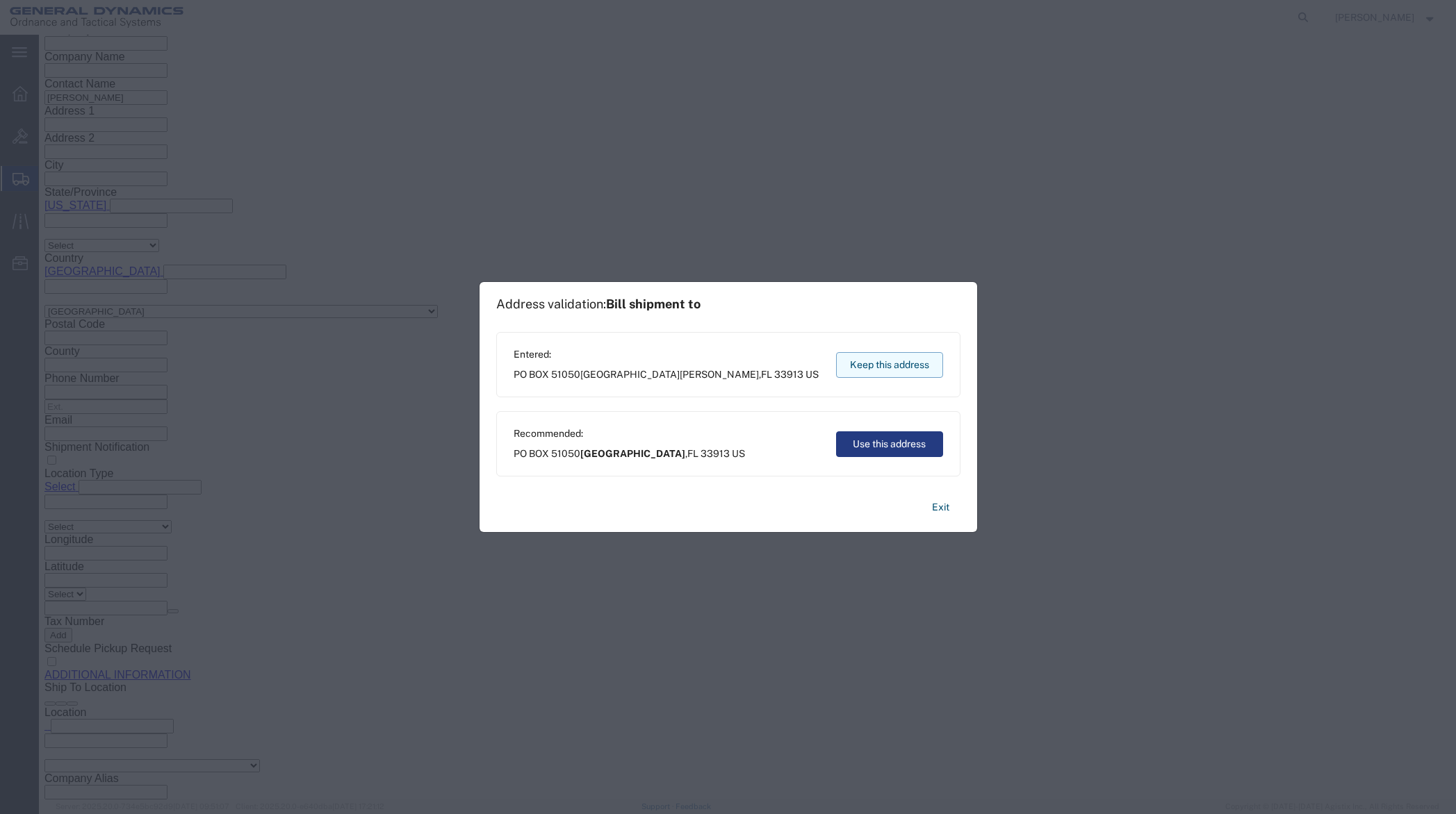
click at [893, 363] on button "Keep this address" at bounding box center [889, 364] width 107 height 26
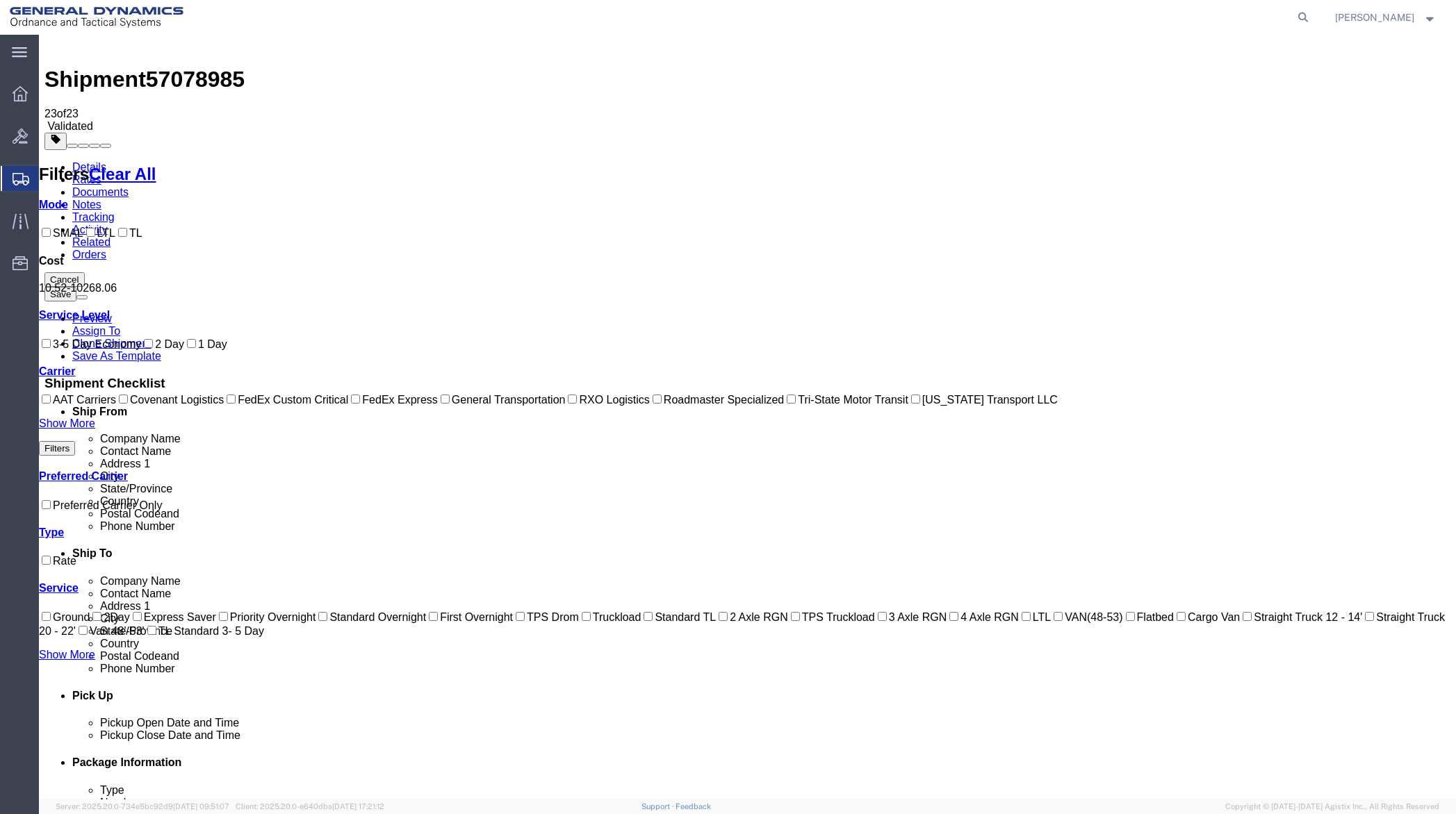
scroll to position [0, 0]
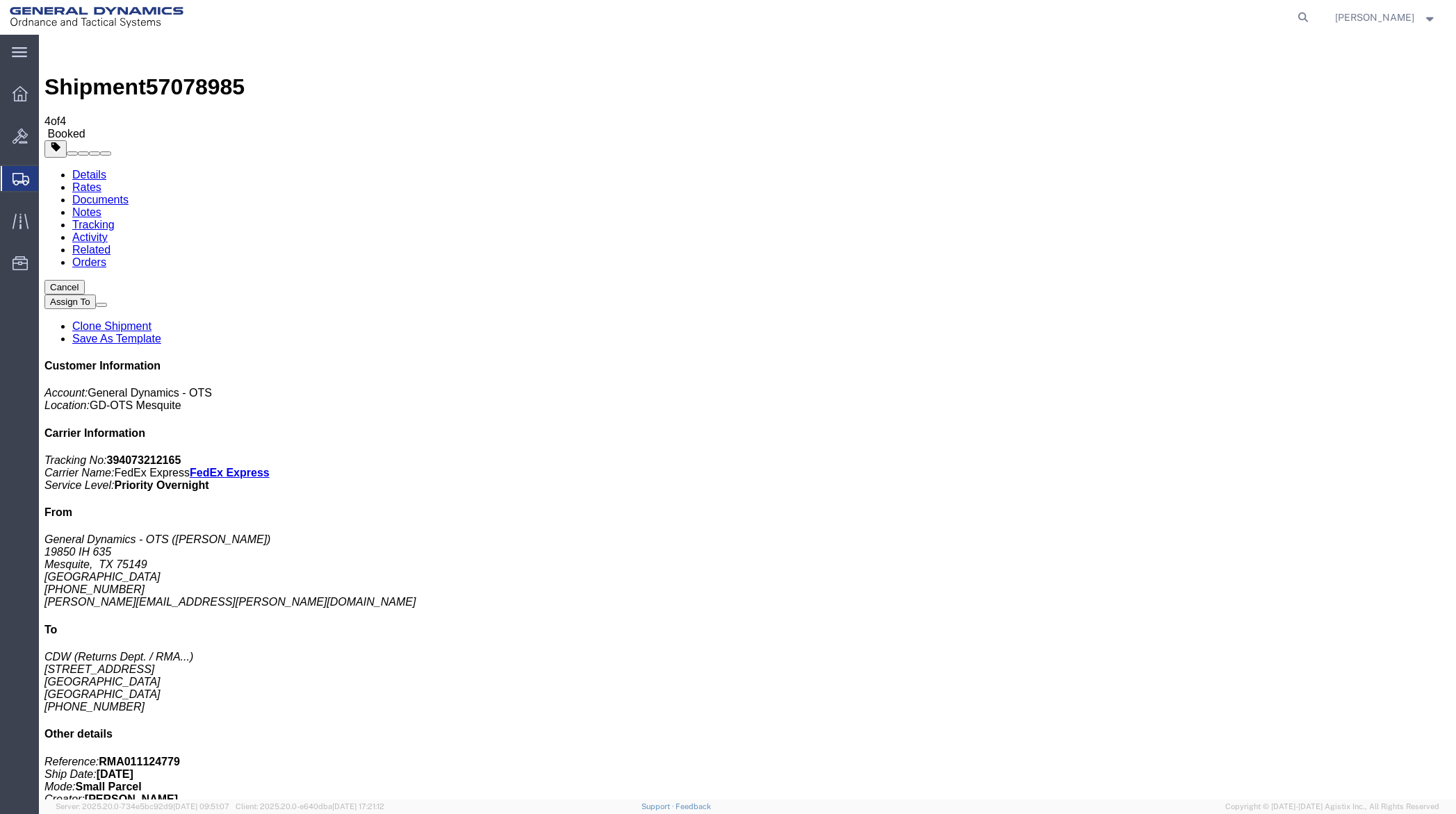
click at [82, 169] on link "Details" at bounding box center [88, 174] width 34 height 12
click link "Schedule pickup request"
